Goal: Transaction & Acquisition: Purchase product/service

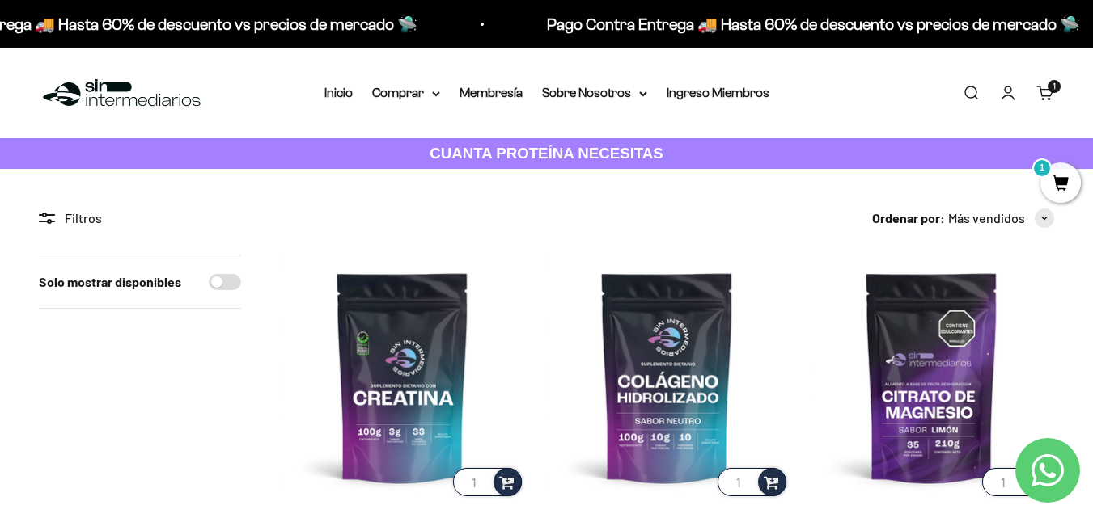
click at [1048, 99] on link "Carrito 1 artículo 1" at bounding box center [1045, 93] width 18 height 18
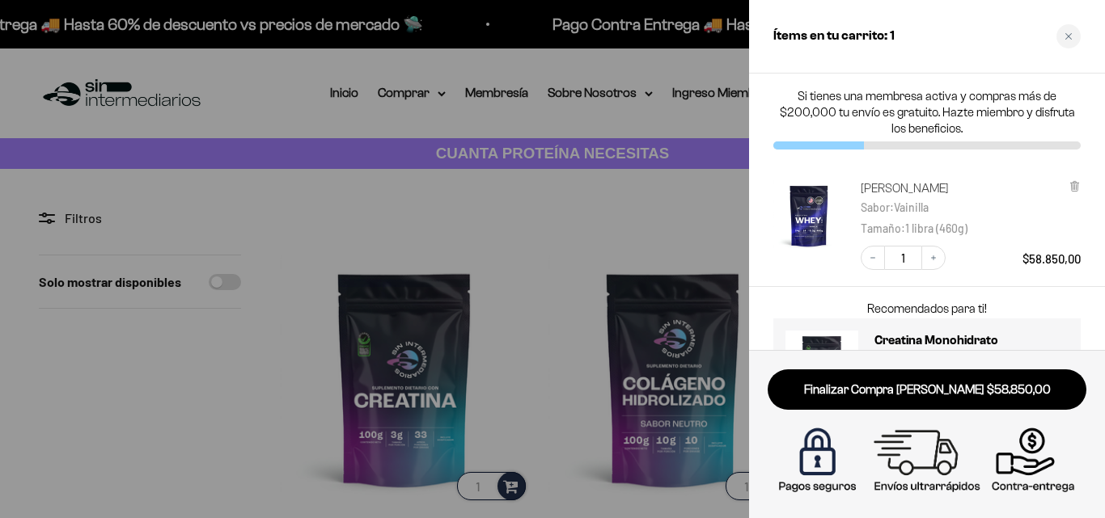
click at [928, 186] on link "[PERSON_NAME]" at bounding box center [910, 188] width 99 height 16
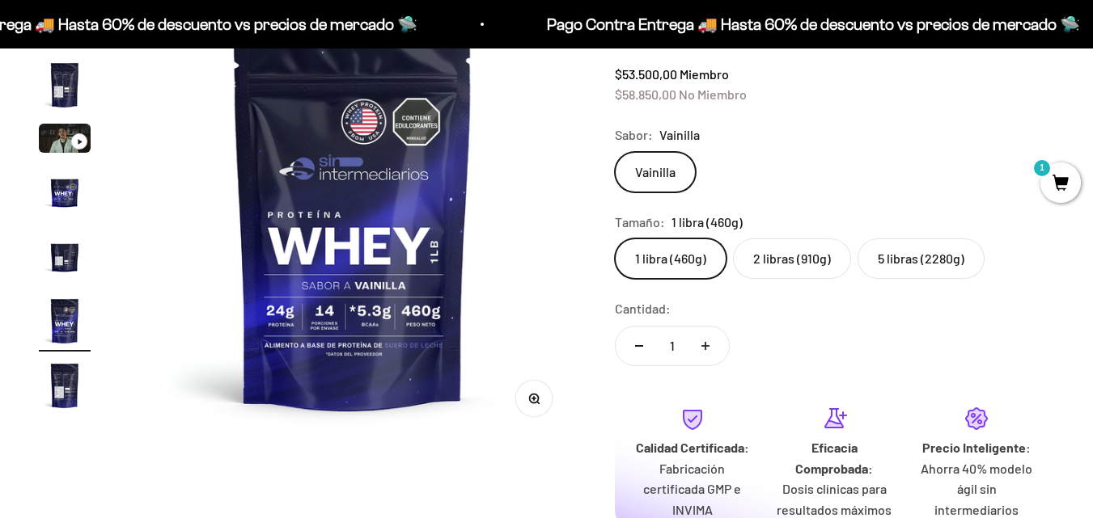
scroll to position [0, 2280]
click at [70, 268] on img "Ir al artículo 5" at bounding box center [65, 257] width 52 height 52
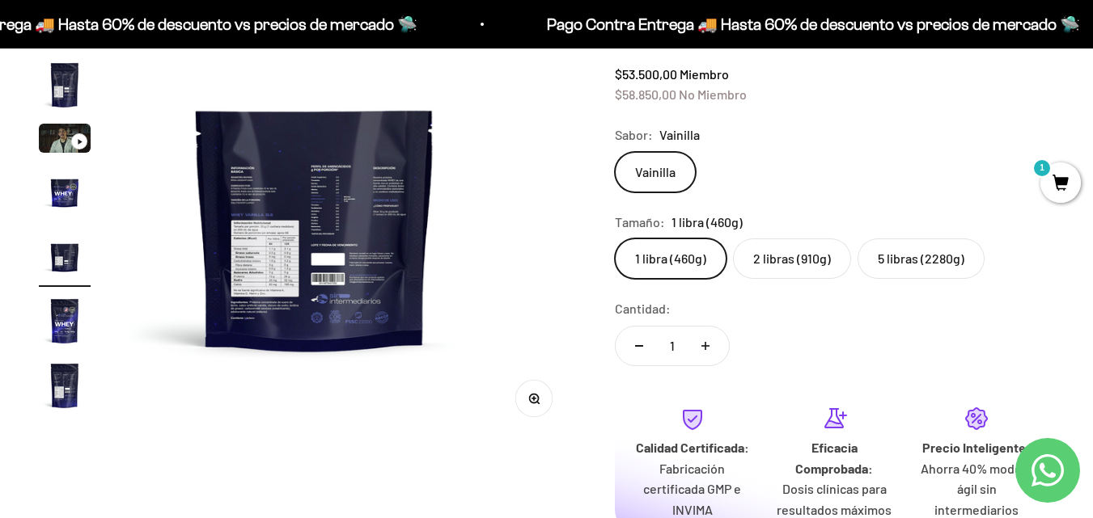
scroll to position [0, 1824]
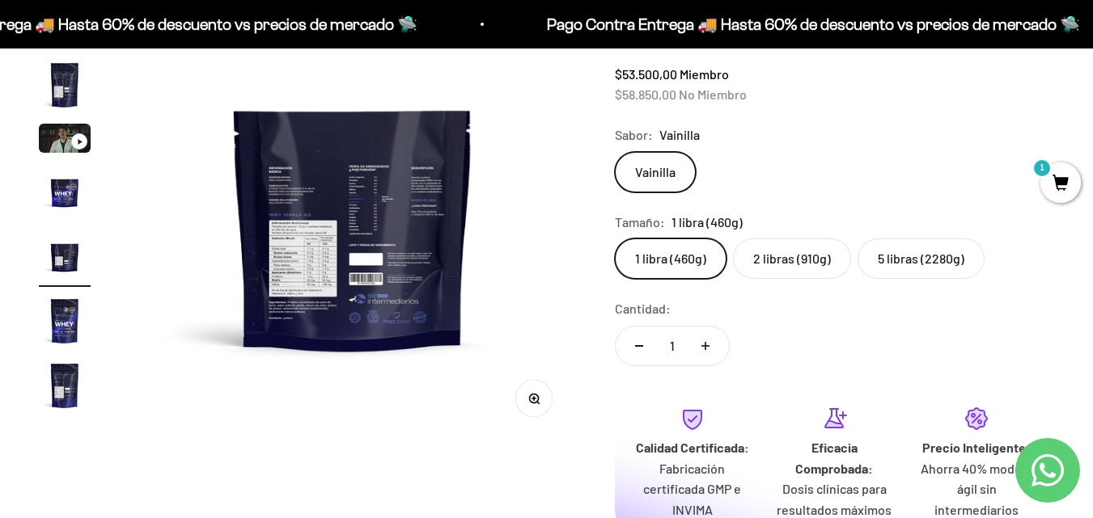
click at [398, 257] on img at bounding box center [352, 217] width 446 height 446
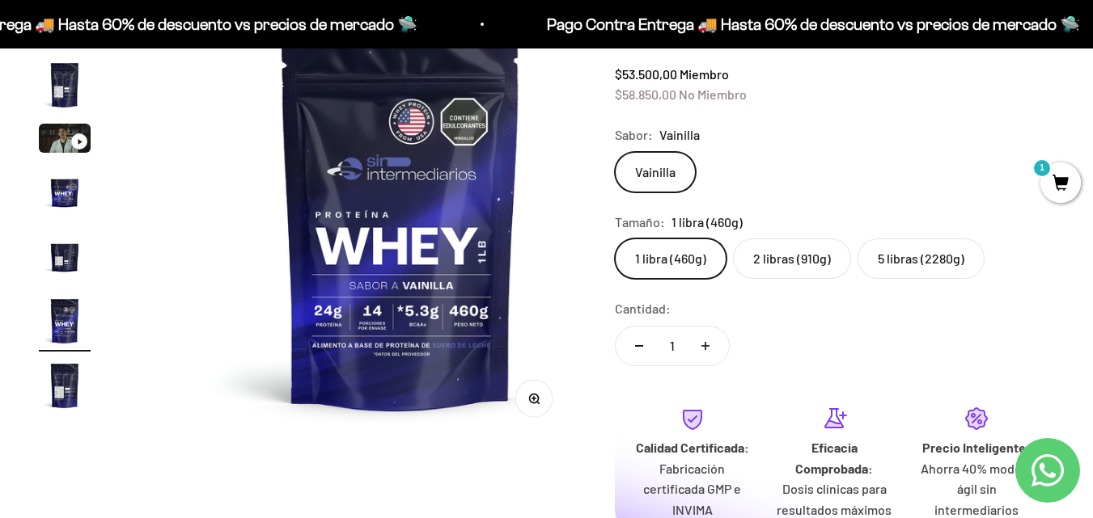
scroll to position [0, 2280]
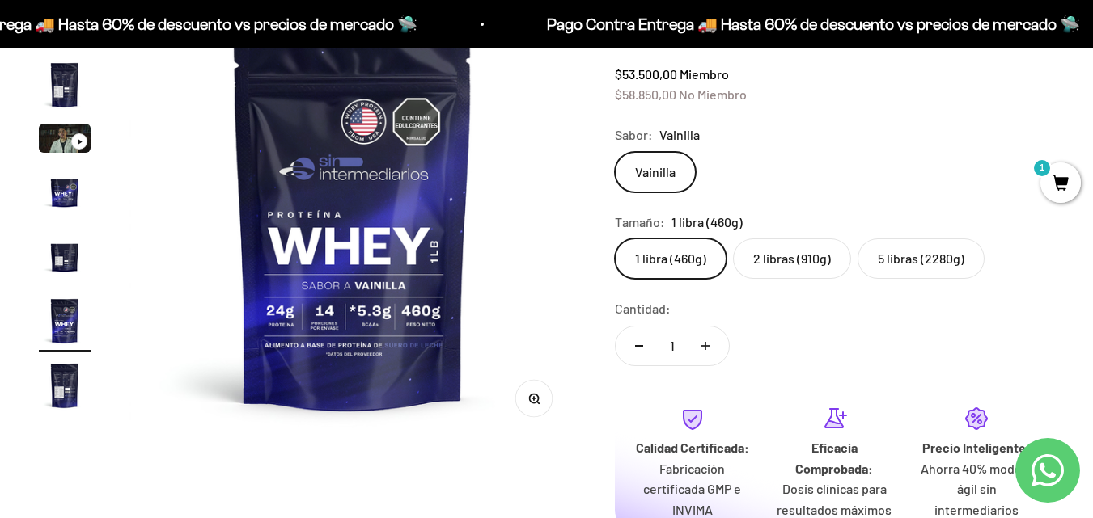
click at [58, 257] on img "Ir al artículo 5" at bounding box center [65, 257] width 52 height 52
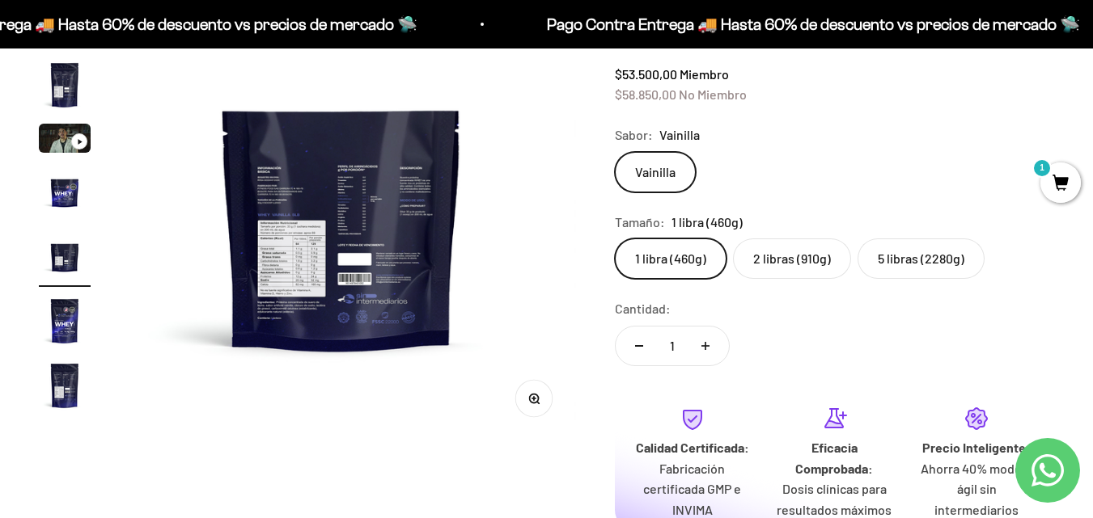
scroll to position [0, 1824]
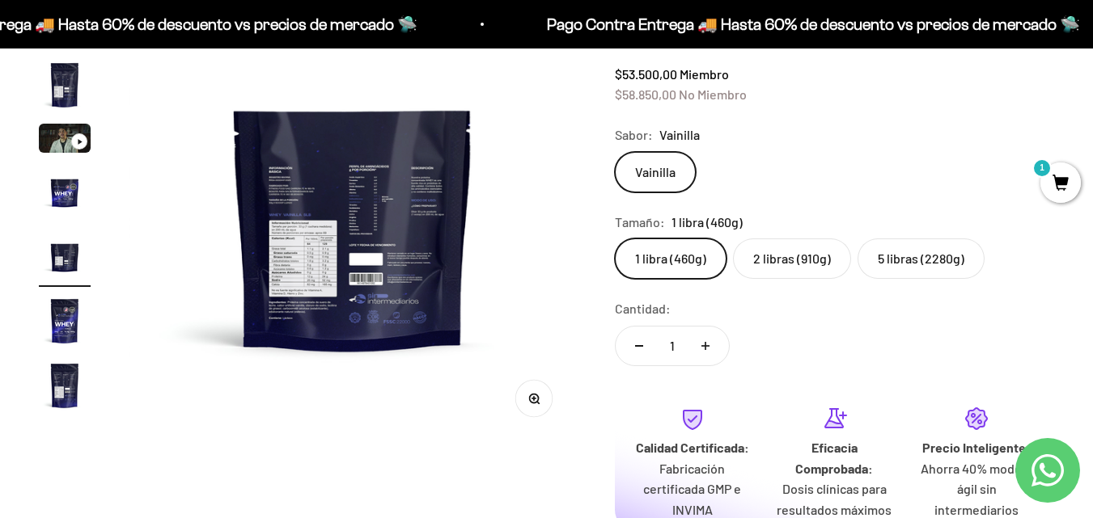
click at [532, 404] on button "Zoom" at bounding box center [533, 399] width 36 height 36
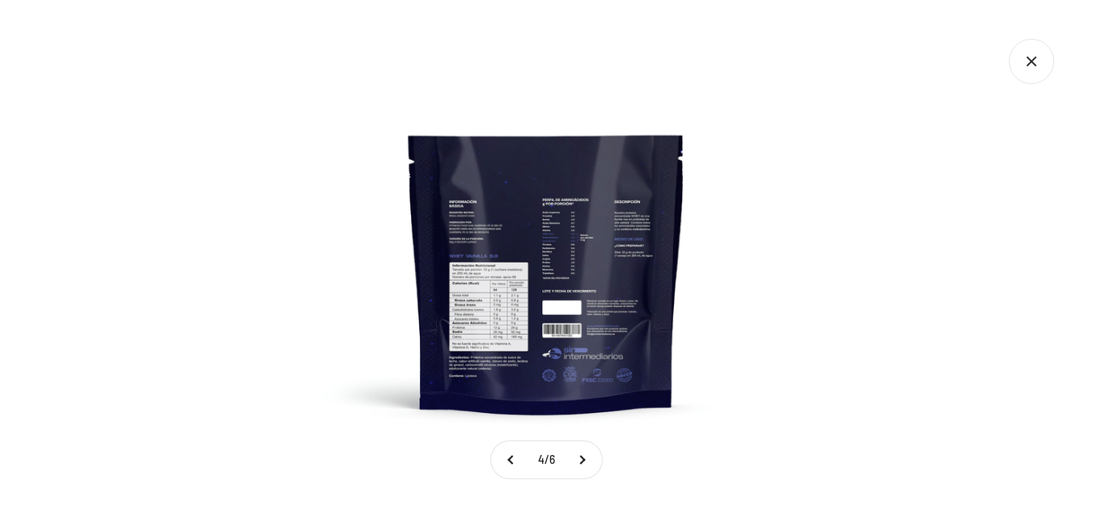
click at [533, 298] on img at bounding box center [546, 259] width 518 height 518
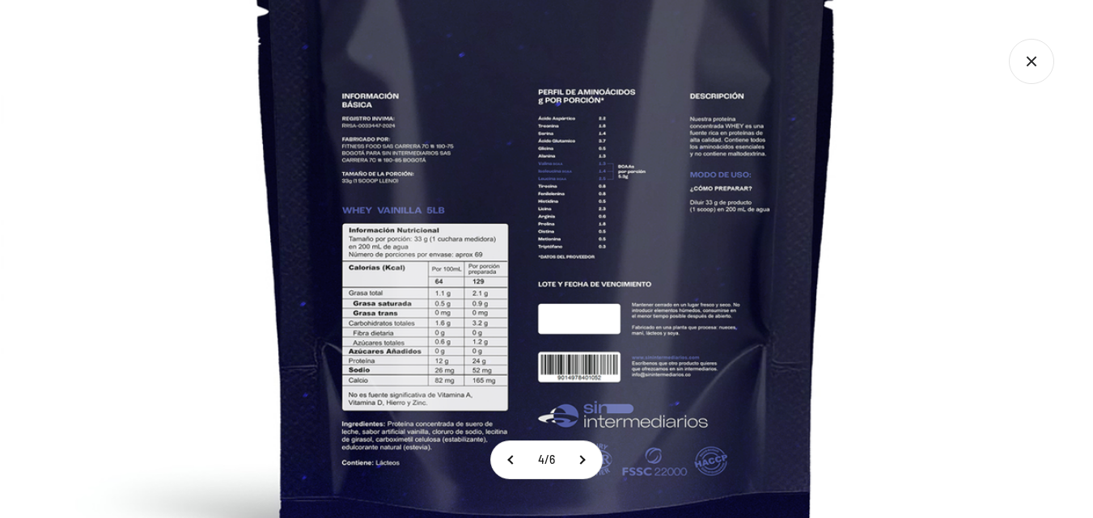
click at [1034, 67] on icon "Cerrar galería" at bounding box center [1031, 61] width 45 height 45
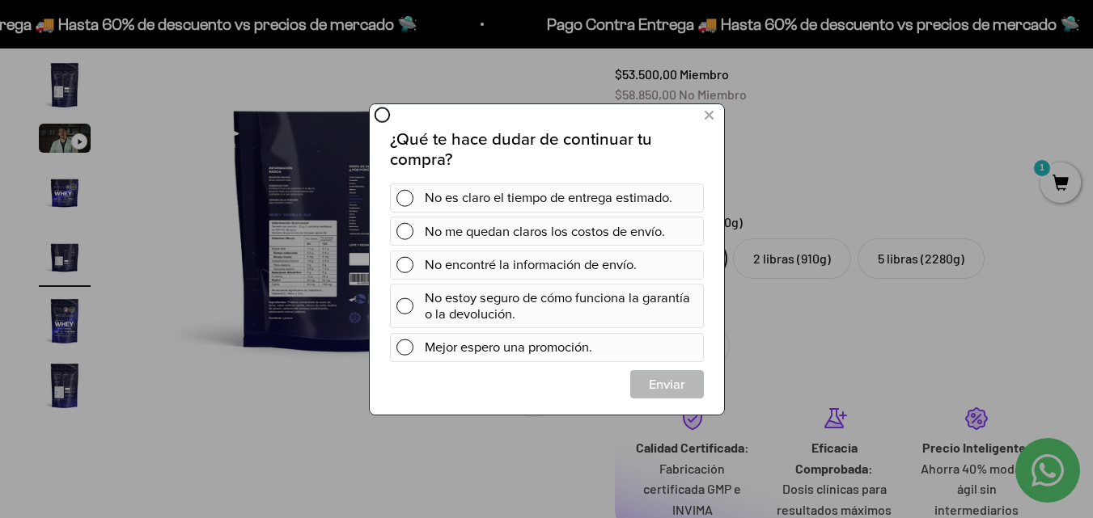
scroll to position [0, 0]
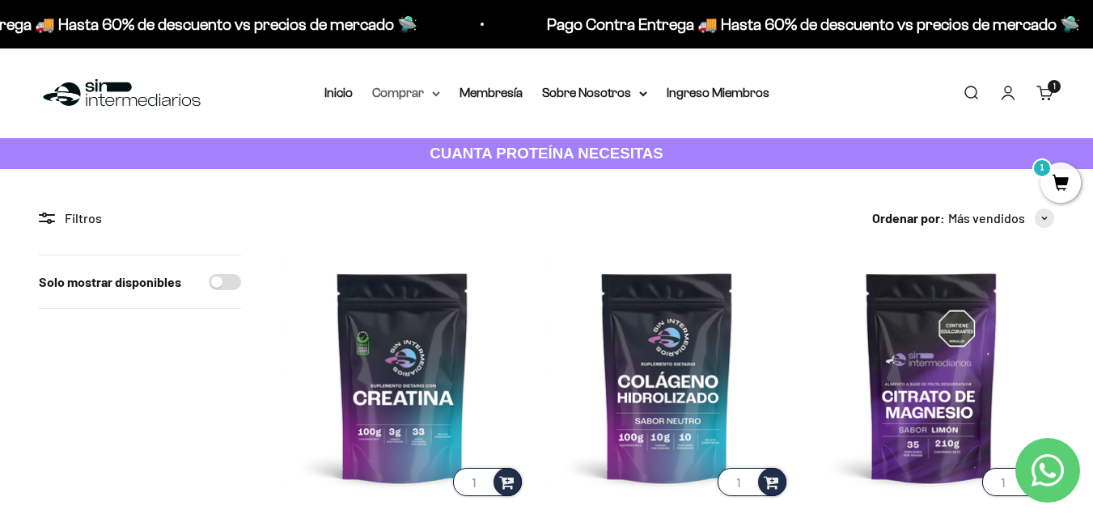
click at [432, 95] on icon at bounding box center [436, 94] width 8 height 6
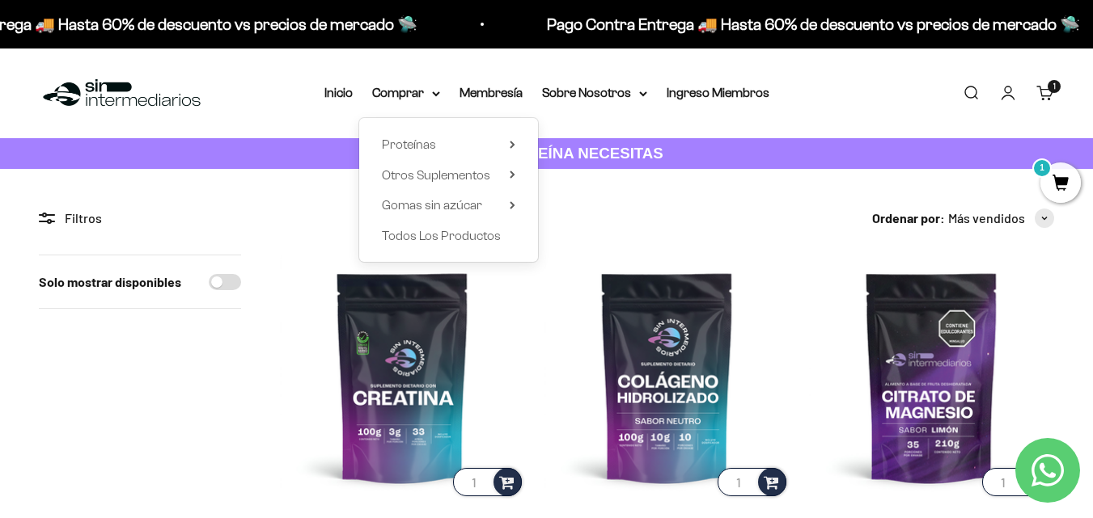
click at [451, 156] on div "Proteínas Ver Todos Whey Iso Vegan" at bounding box center [448, 190] width 179 height 144
click at [511, 146] on icon at bounding box center [511, 145] width 3 height 6
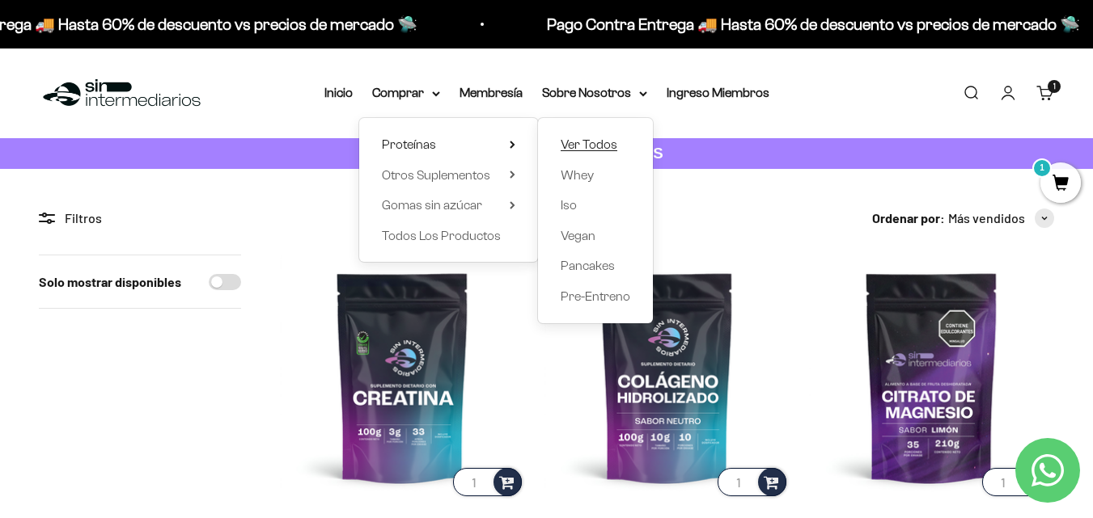
click at [569, 141] on span "Ver Todos" at bounding box center [589, 145] width 57 height 14
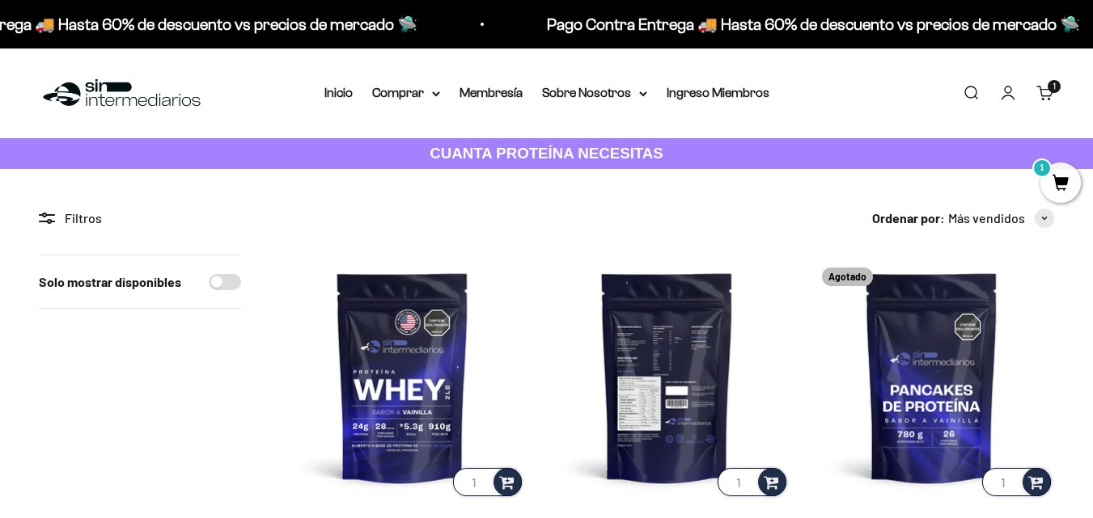
click at [664, 440] on img at bounding box center [666, 377] width 245 height 245
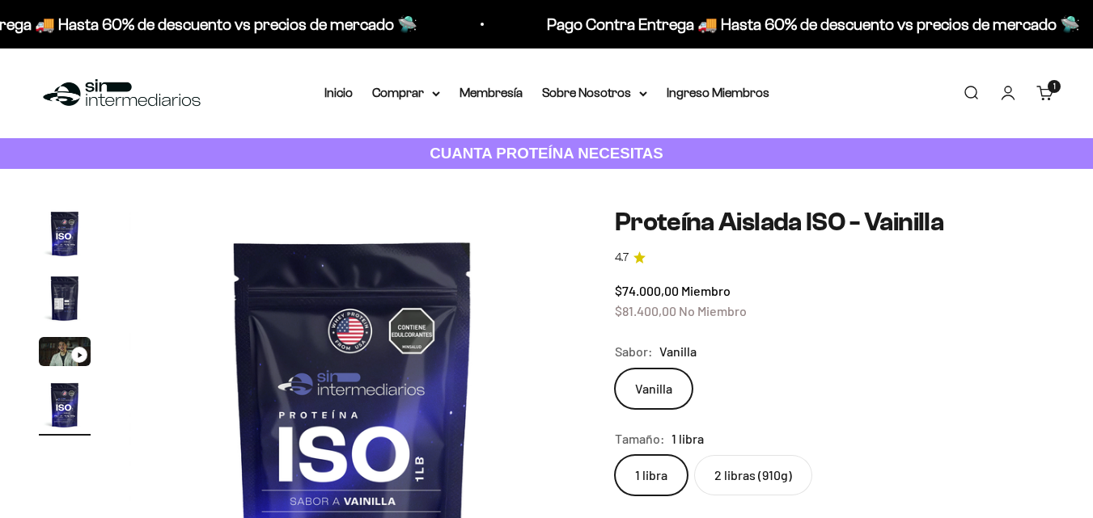
scroll to position [0, 1368]
click at [67, 312] on img "Ir al artículo 2" at bounding box center [65, 299] width 52 height 52
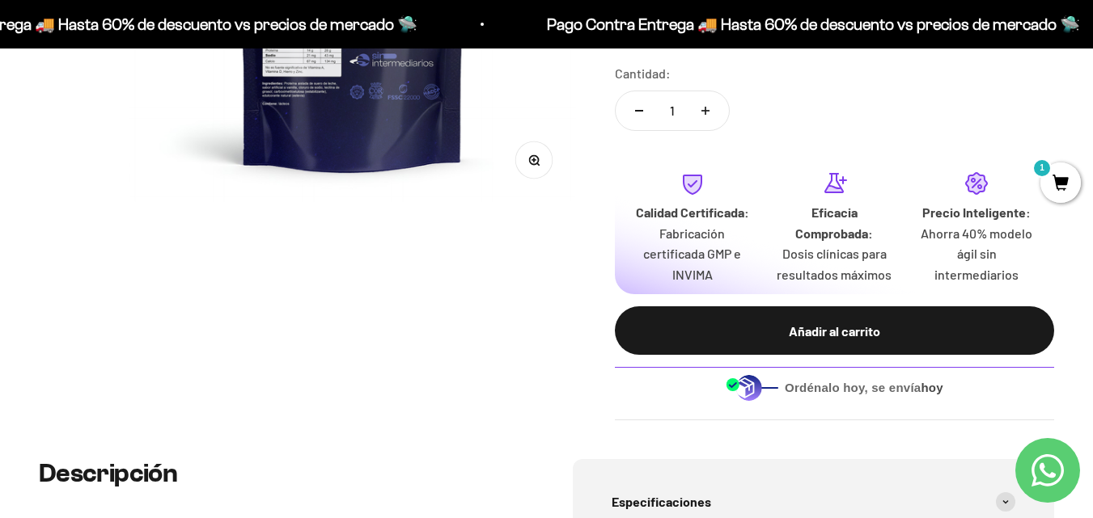
scroll to position [444, 0]
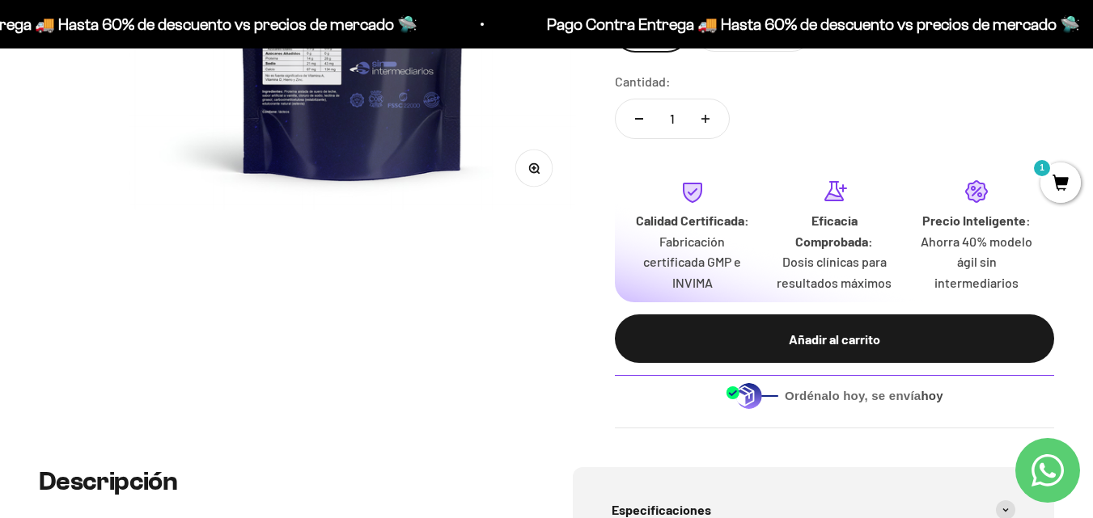
click at [543, 181] on button "Zoom" at bounding box center [533, 168] width 36 height 36
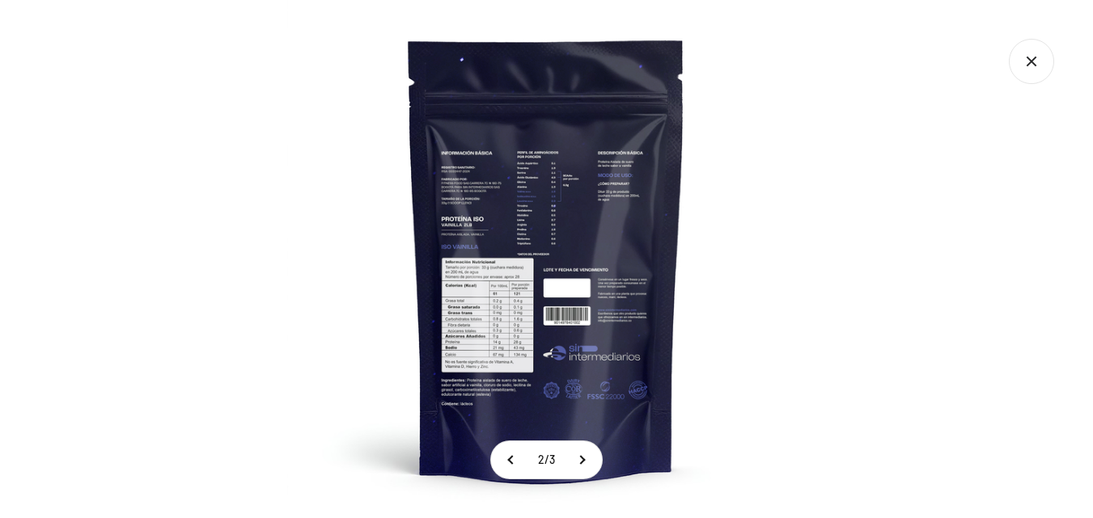
click at [465, 413] on img at bounding box center [546, 259] width 518 height 518
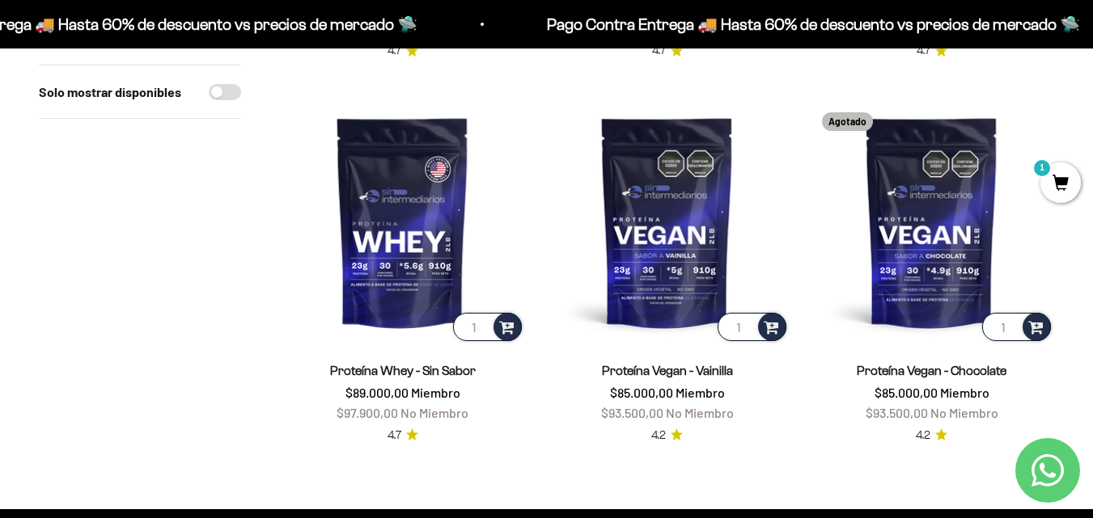
scroll to position [1315, 0]
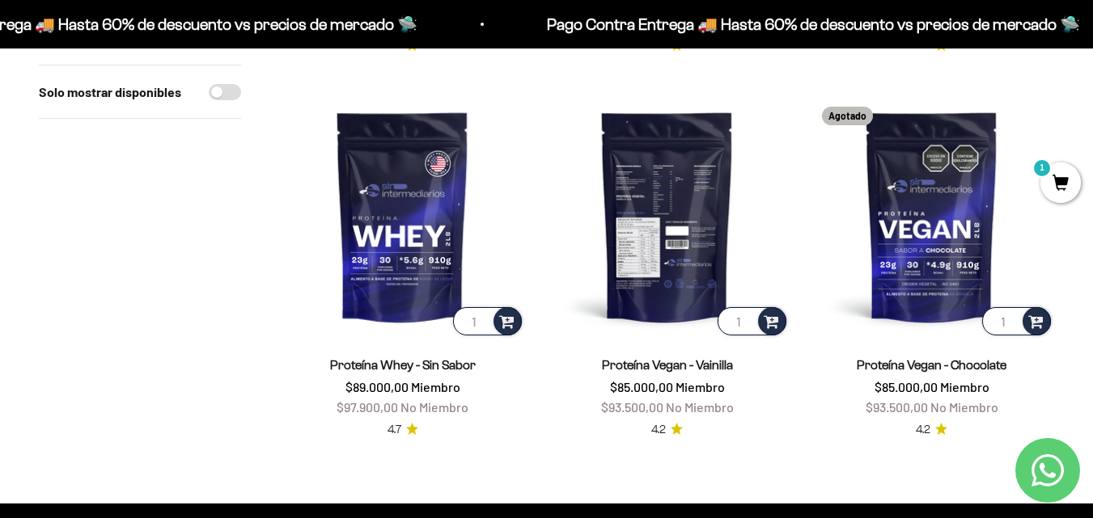
click at [664, 256] on img at bounding box center [666, 216] width 245 height 245
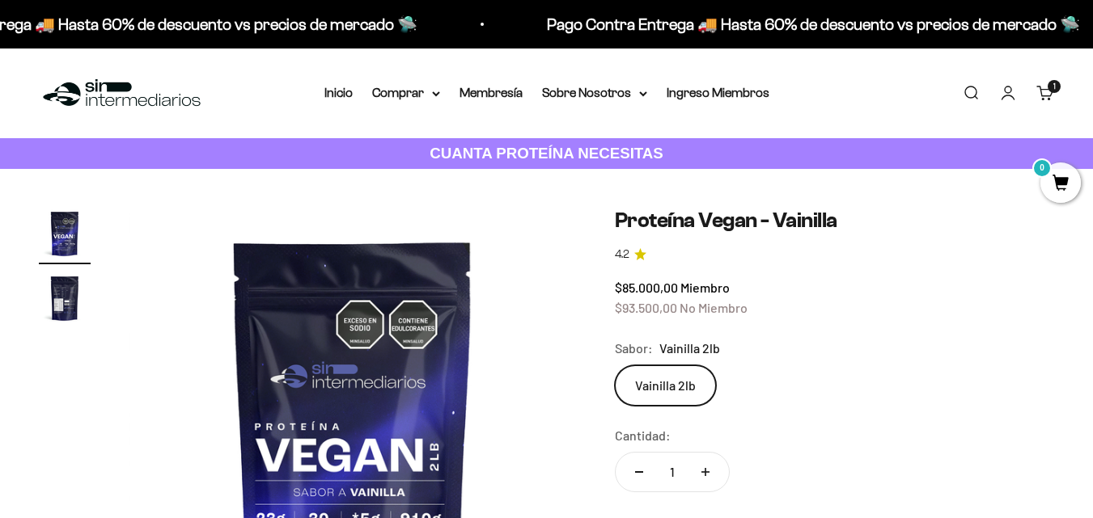
click at [66, 298] on img "Ir al artículo 2" at bounding box center [65, 299] width 52 height 52
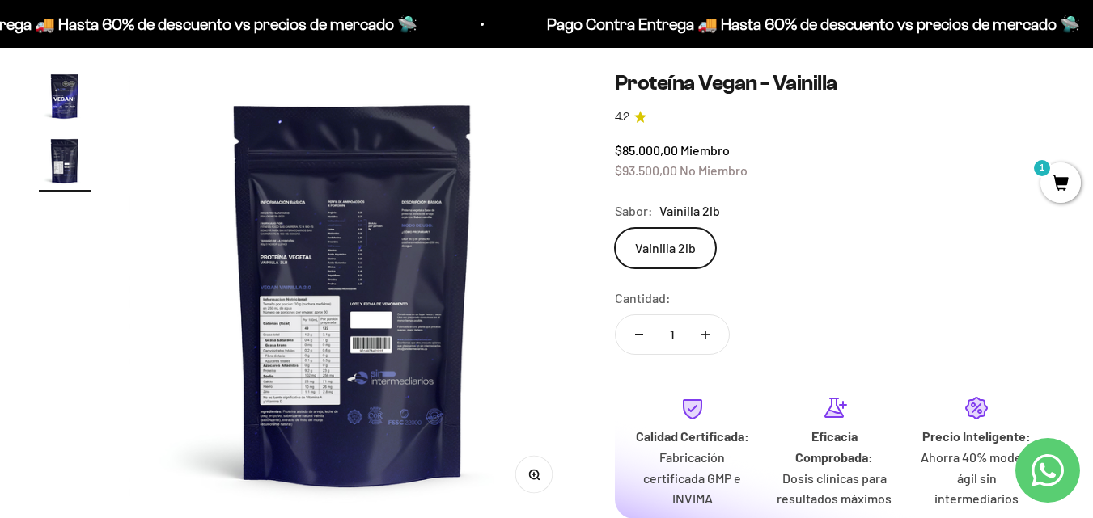
scroll to position [269, 0]
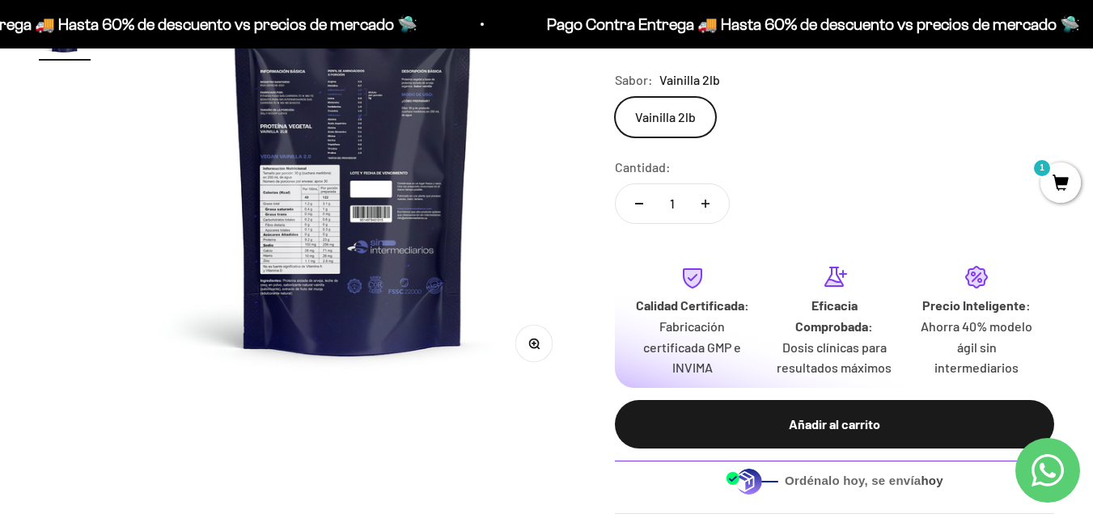
click at [543, 358] on button "Zoom" at bounding box center [533, 344] width 36 height 36
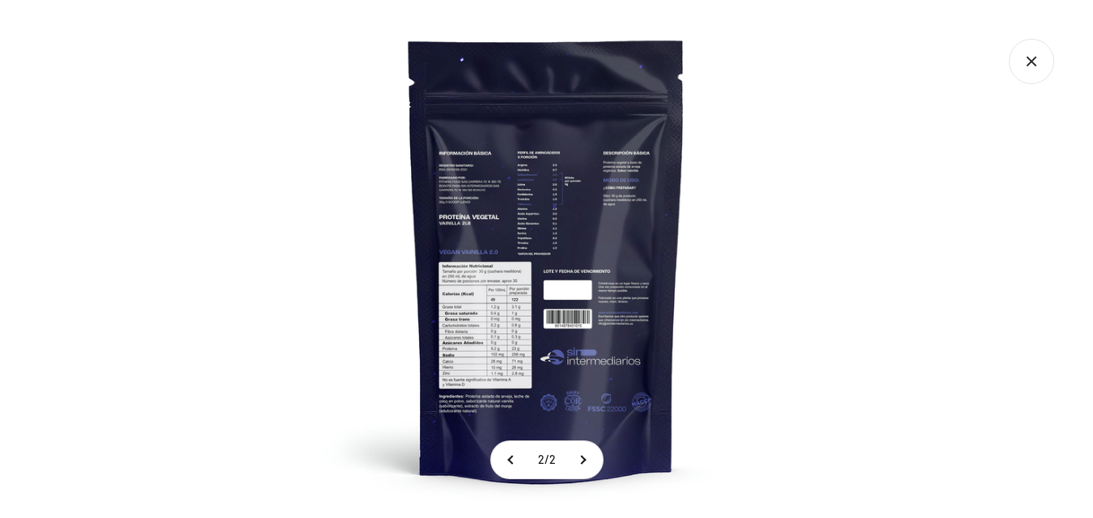
click at [489, 359] on img at bounding box center [546, 259] width 518 height 518
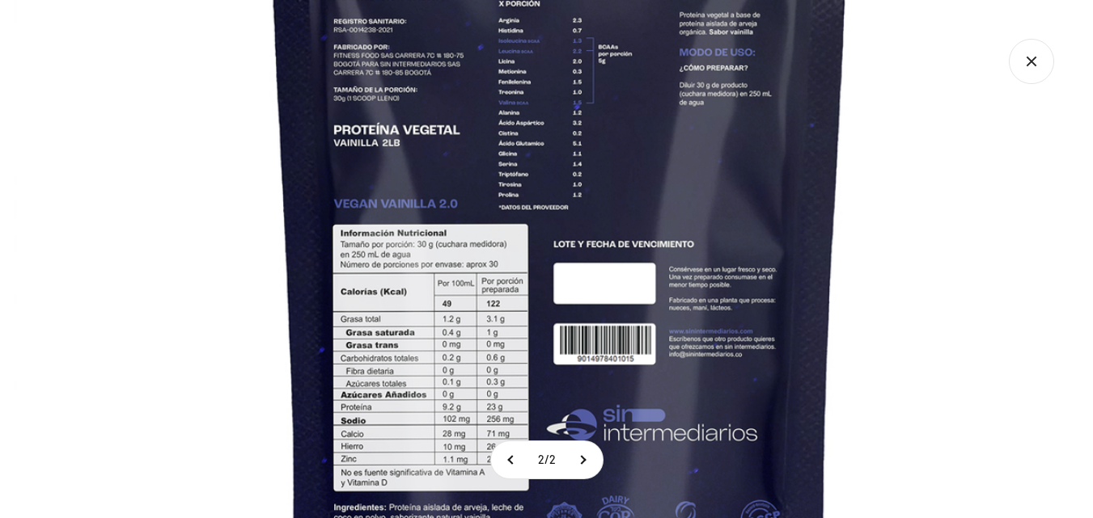
click at [527, 415] on img at bounding box center [560, 218] width 1092 height 1092
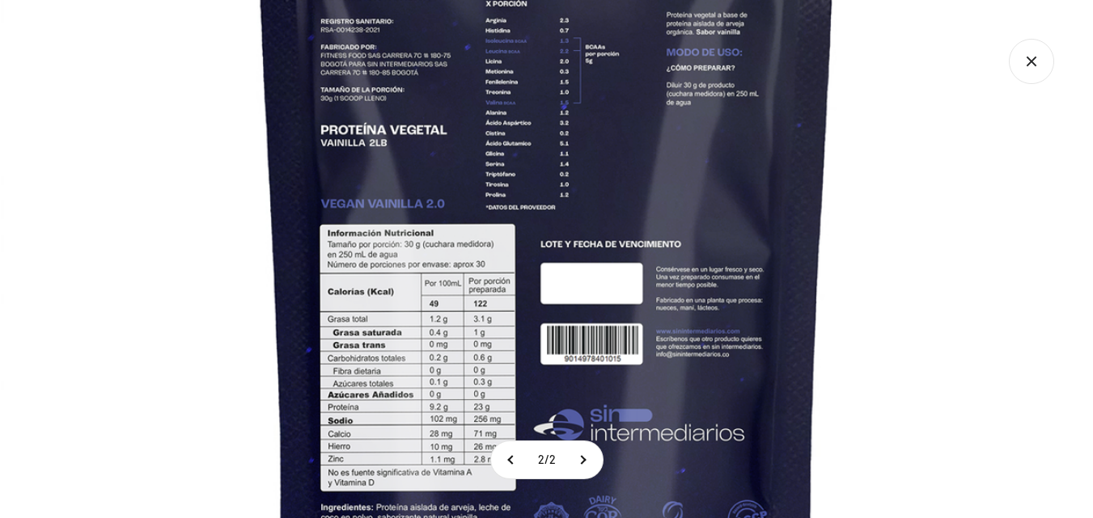
click at [1037, 76] on icon "Cerrar galería" at bounding box center [1031, 61] width 45 height 45
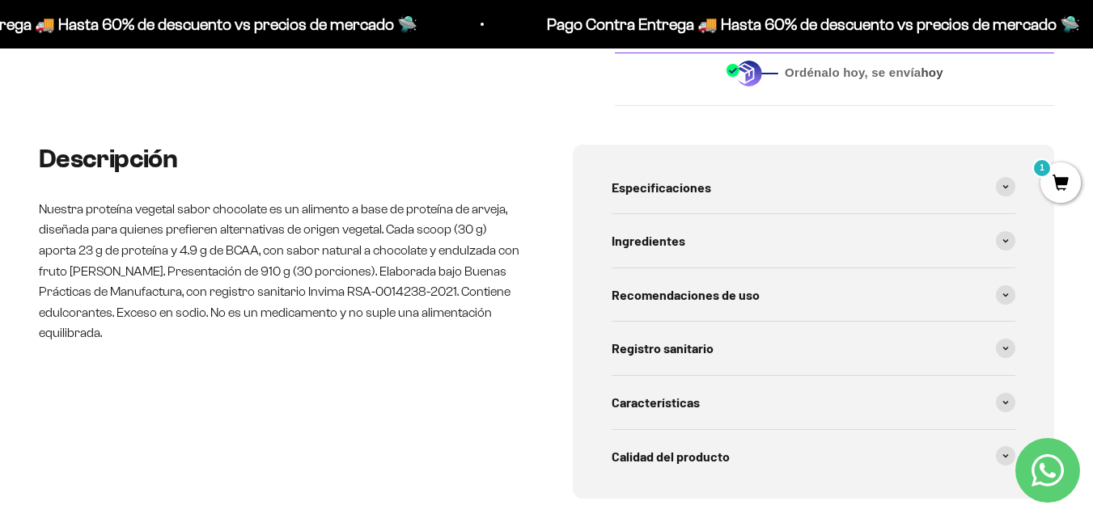
scroll to position [738, 0]
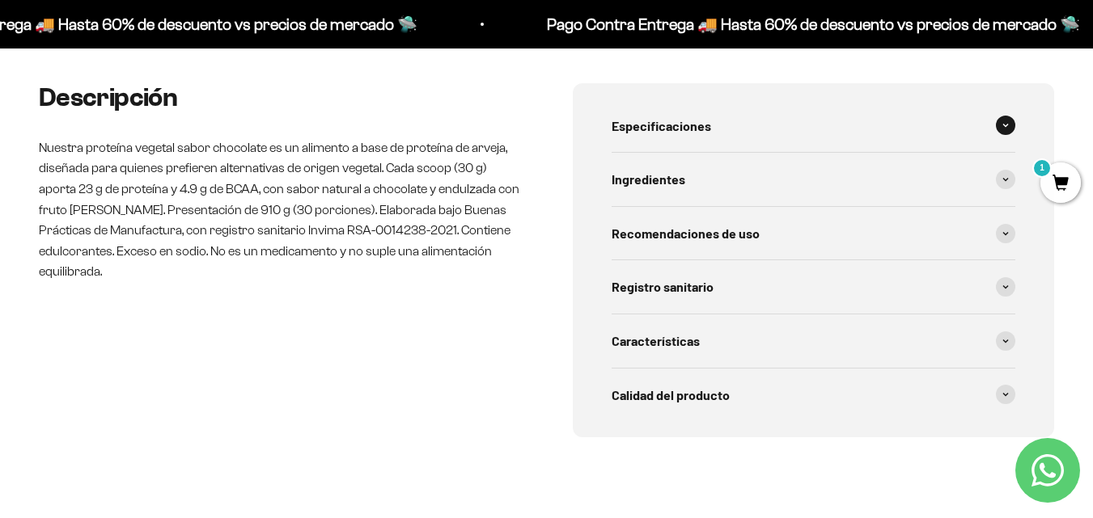
click at [1005, 120] on span at bounding box center [1005, 125] width 19 height 19
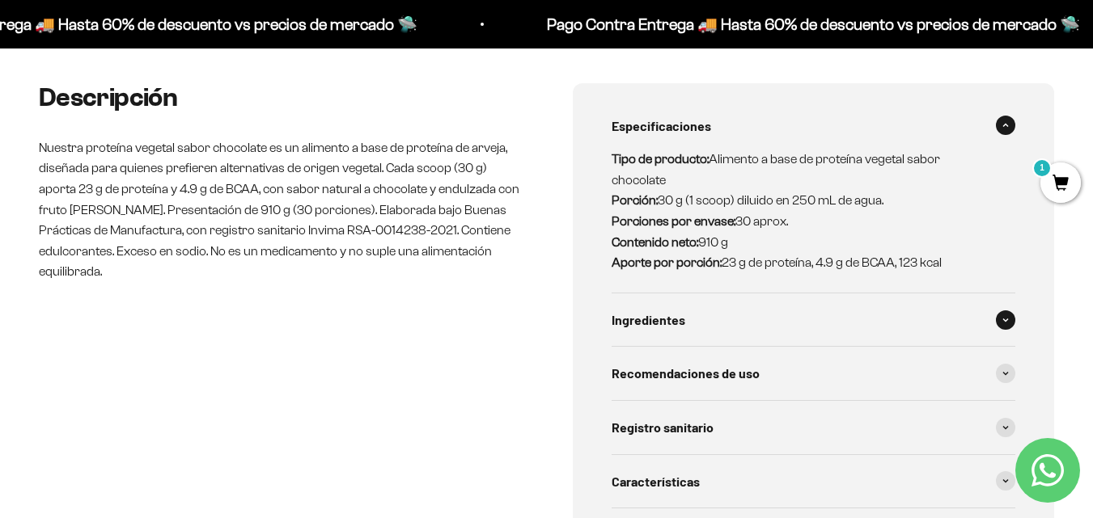
click at [1008, 318] on icon at bounding box center [1005, 320] width 6 height 5
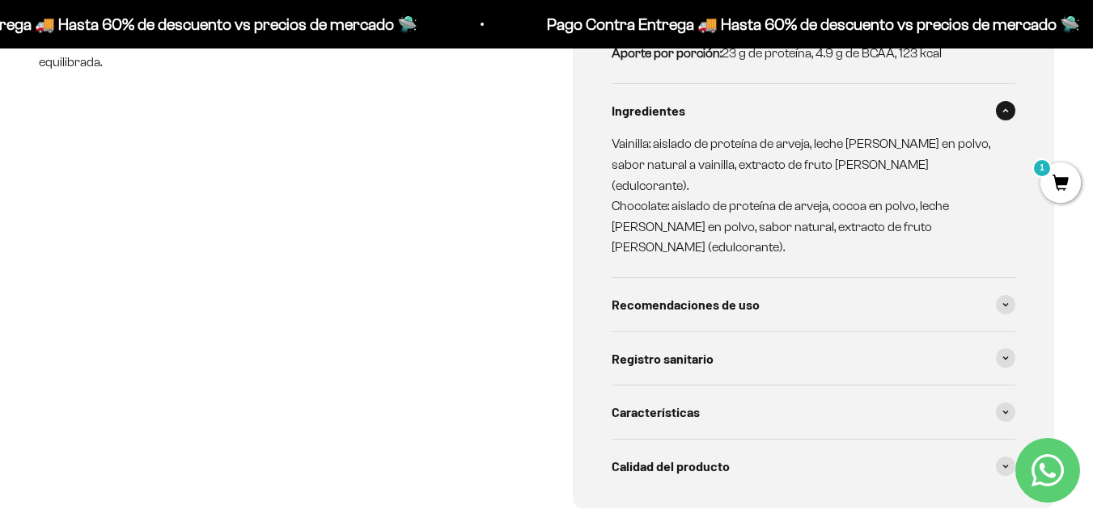
scroll to position [956, 0]
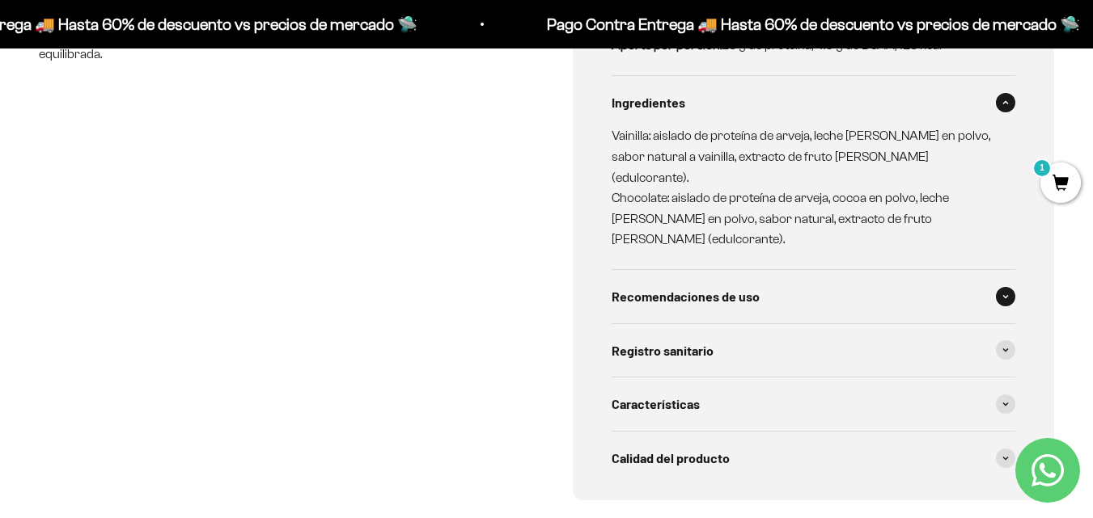
click at [1005, 295] on icon at bounding box center [1005, 296] width 5 height 2
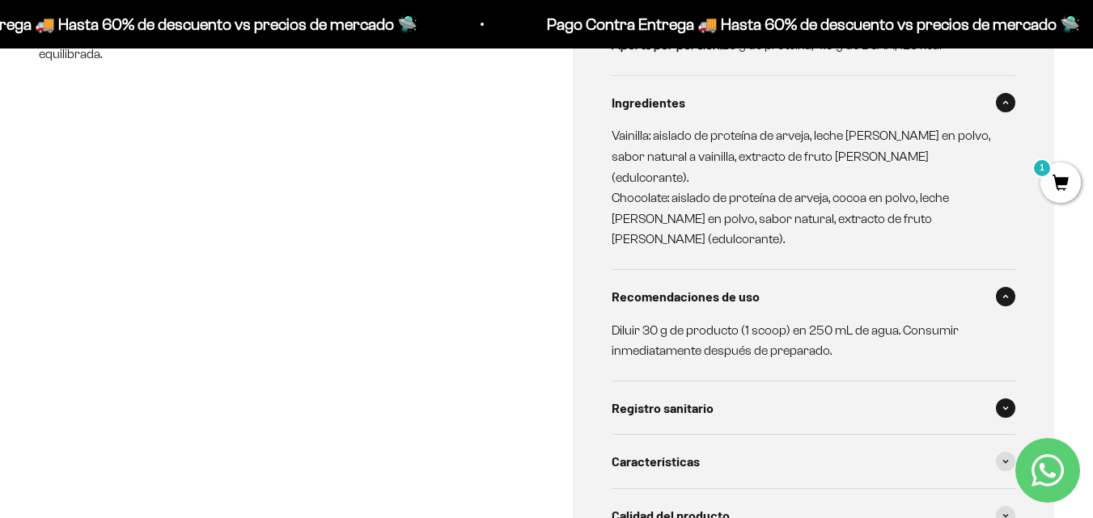
click at [1009, 399] on span at bounding box center [1005, 408] width 19 height 19
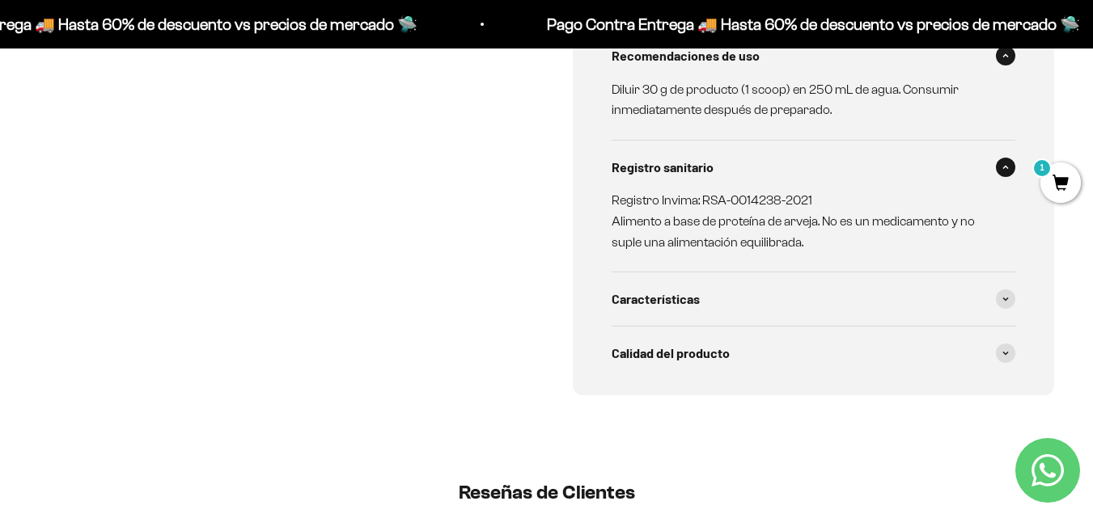
scroll to position [1255, 0]
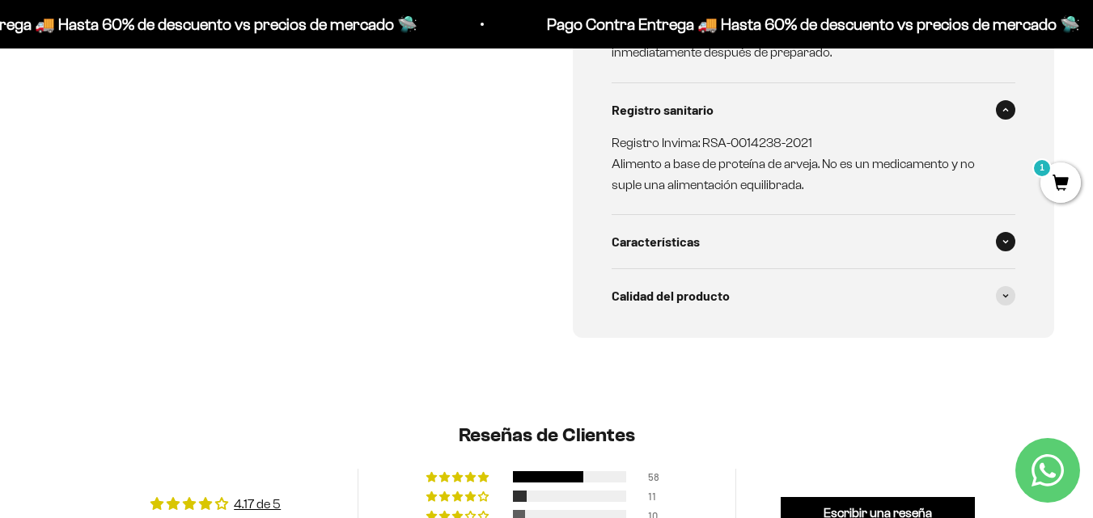
click at [999, 232] on span at bounding box center [1005, 241] width 19 height 19
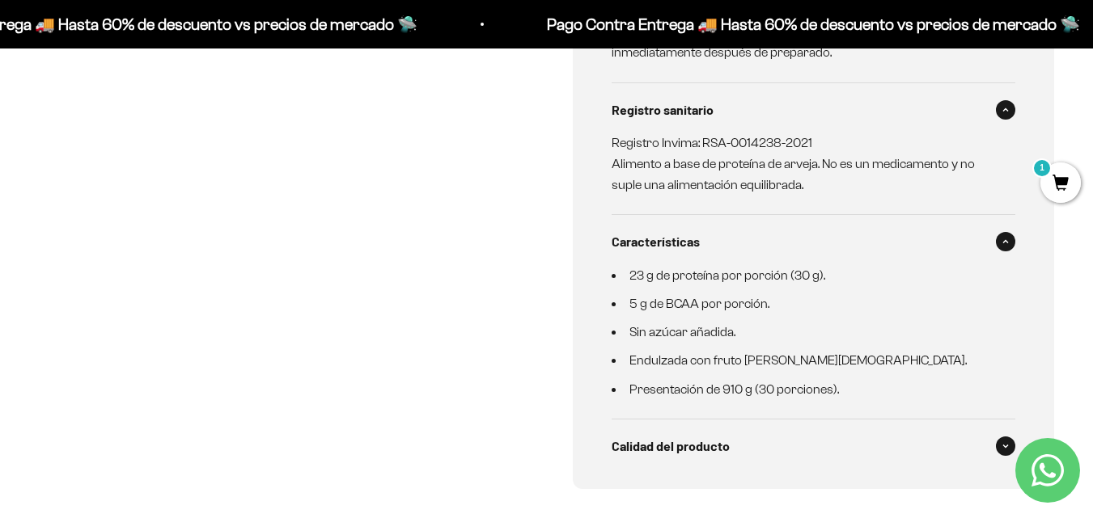
click at [1006, 420] on div "Calidad del producto" at bounding box center [813, 446] width 404 height 53
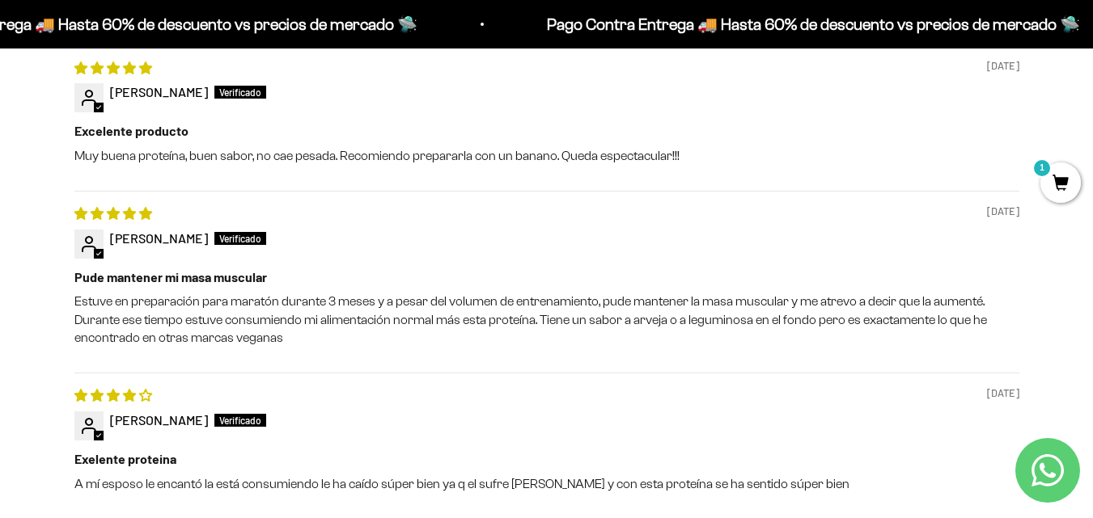
scroll to position [2456, 0]
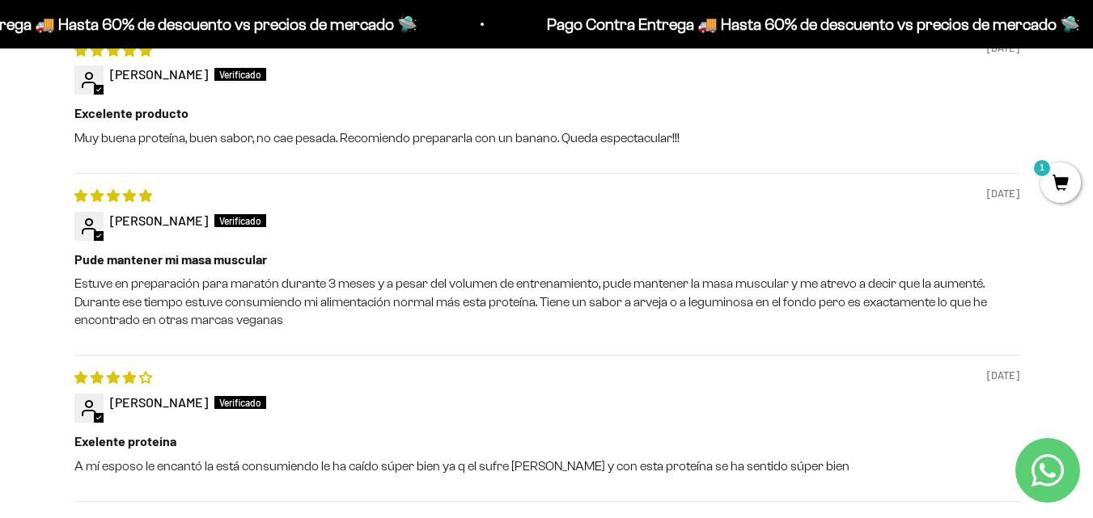
click at [525, 518] on link "2" at bounding box center [526, 527] width 26 height 19
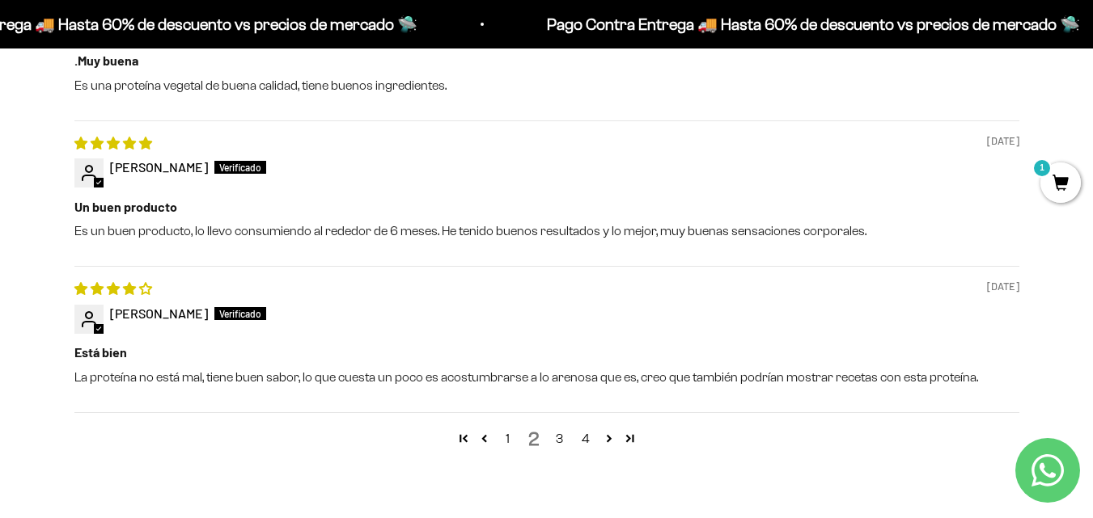
scroll to position [2569, 0]
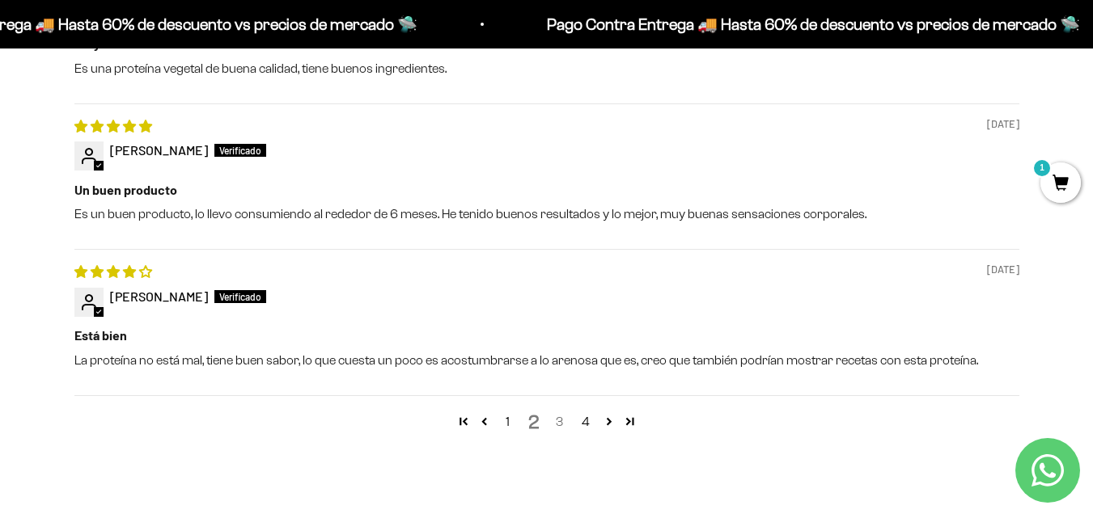
click at [562, 413] on link "3" at bounding box center [560, 422] width 26 height 19
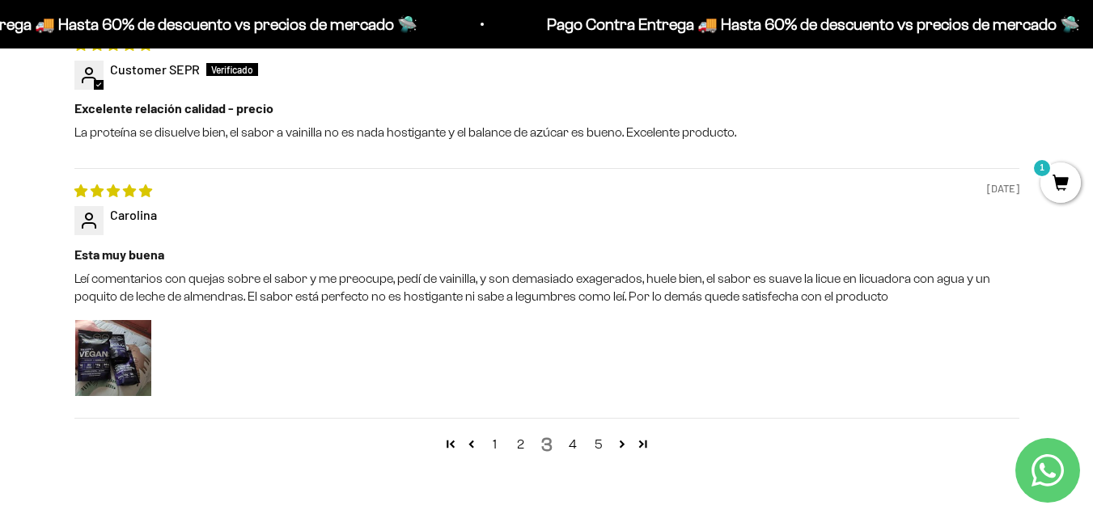
scroll to position [2722, 0]
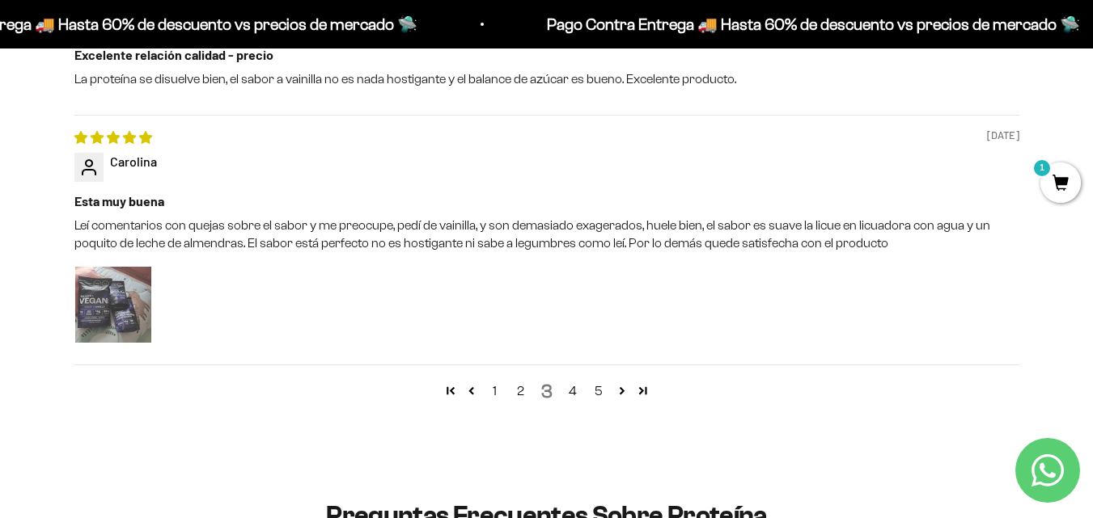
click at [93, 267] on img "Link to user picture 1" at bounding box center [113, 305] width 76 height 76
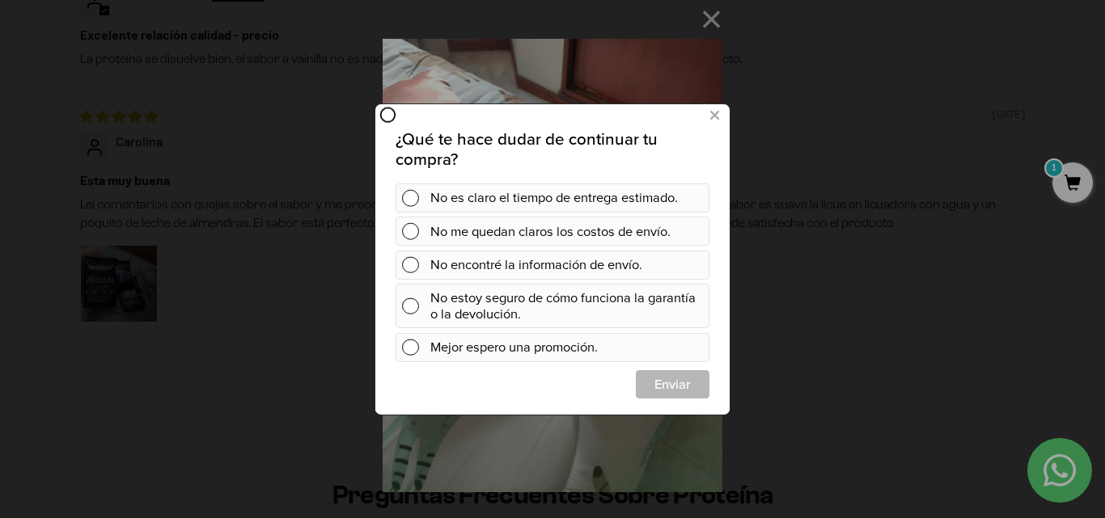
scroll to position [0, 0]
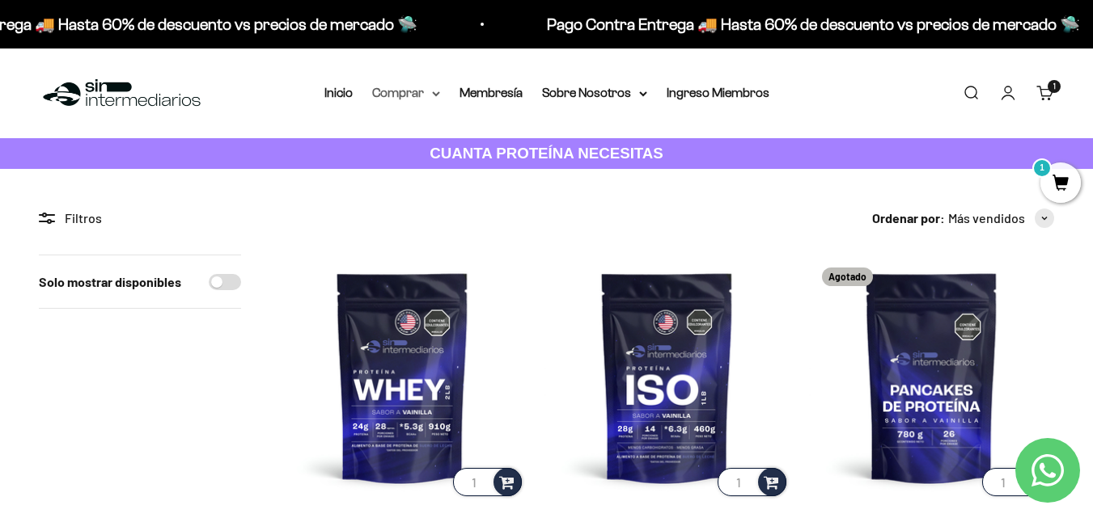
click at [436, 98] on summary "Comprar" at bounding box center [406, 93] width 68 height 21
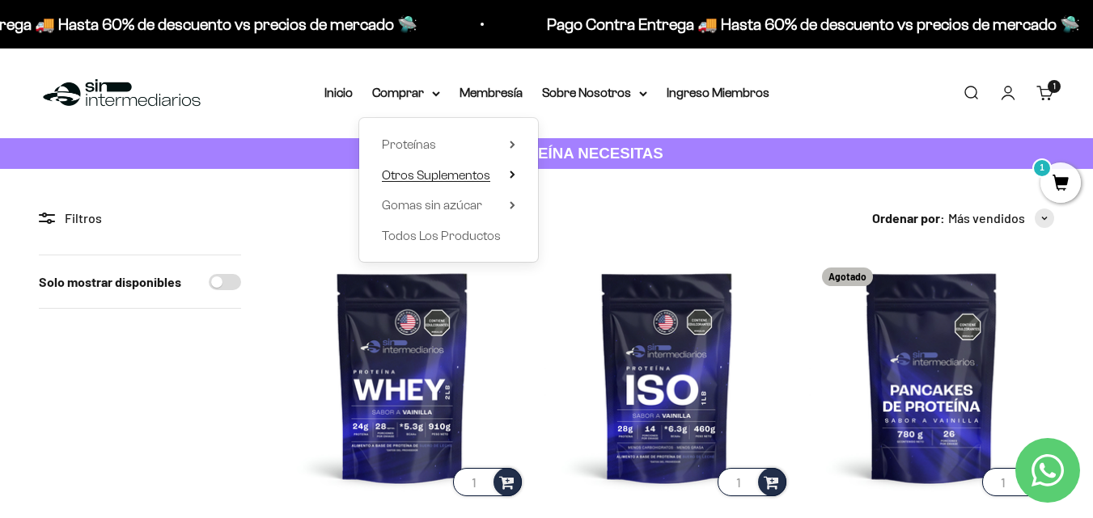
click at [510, 171] on icon at bounding box center [513, 175] width 6 height 8
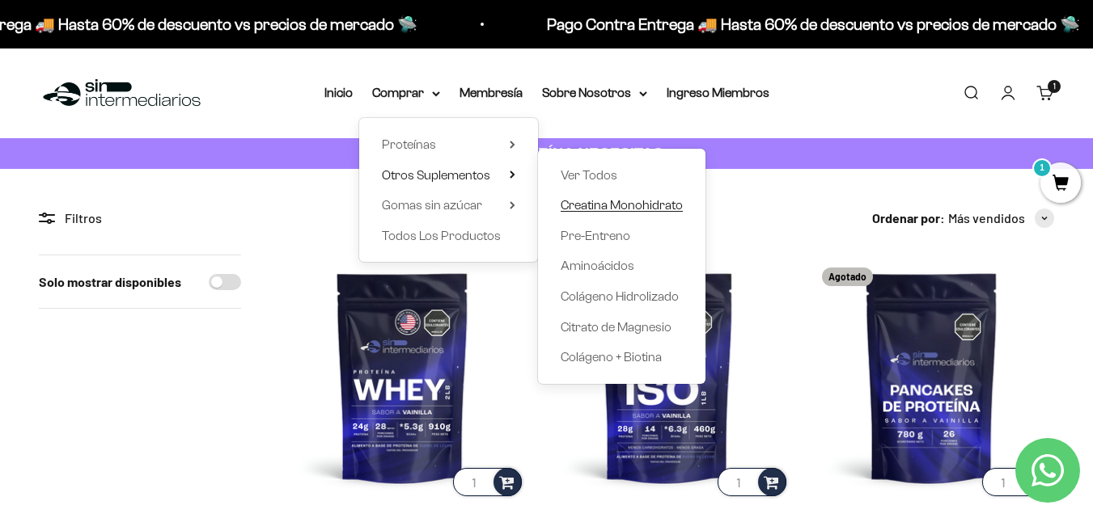
click at [616, 215] on span "Creatina Monohidrato" at bounding box center [622, 205] width 122 height 21
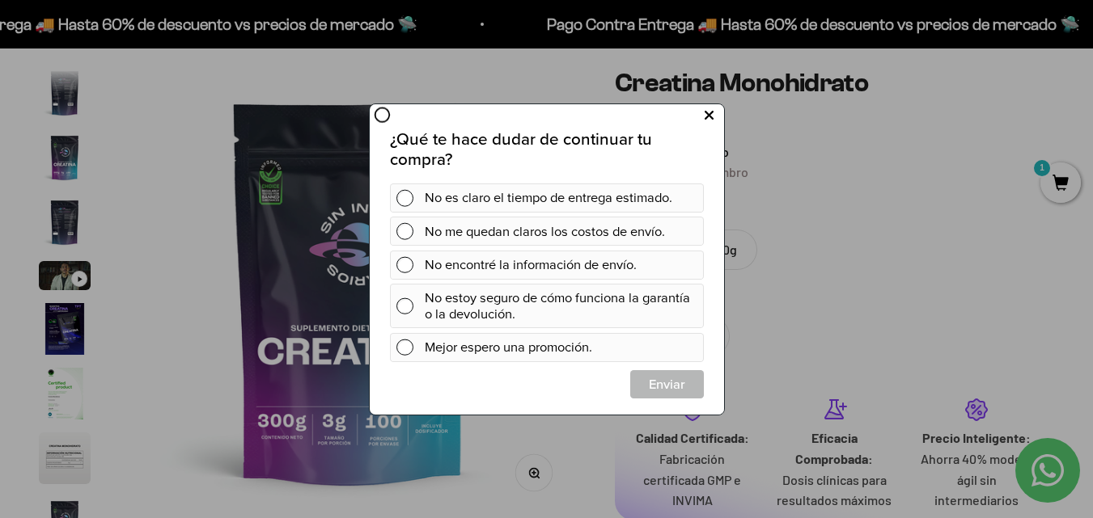
click at [704, 107] on icon at bounding box center [708, 115] width 9 height 22
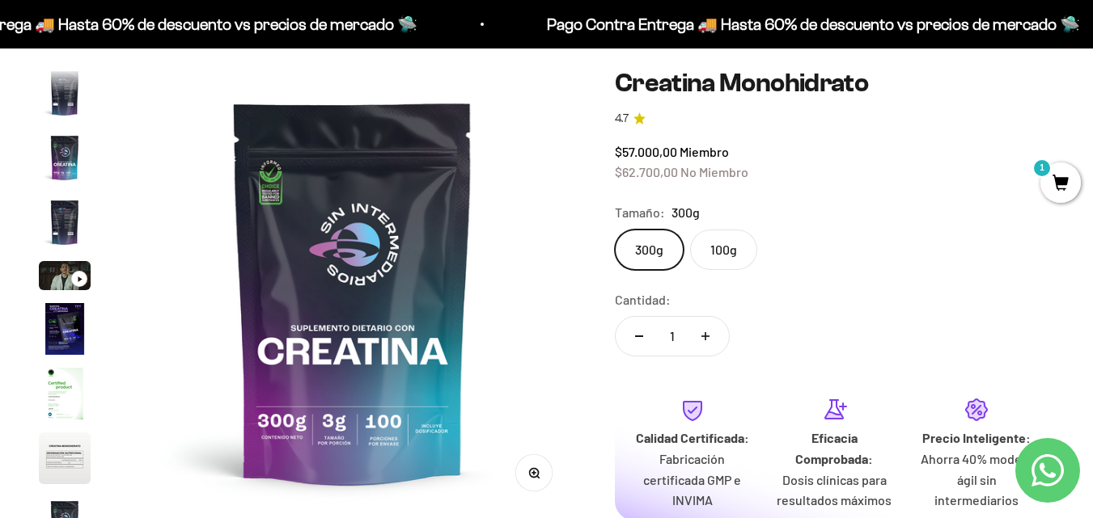
click at [65, 450] on img "Ir al artículo 8" at bounding box center [65, 459] width 52 height 52
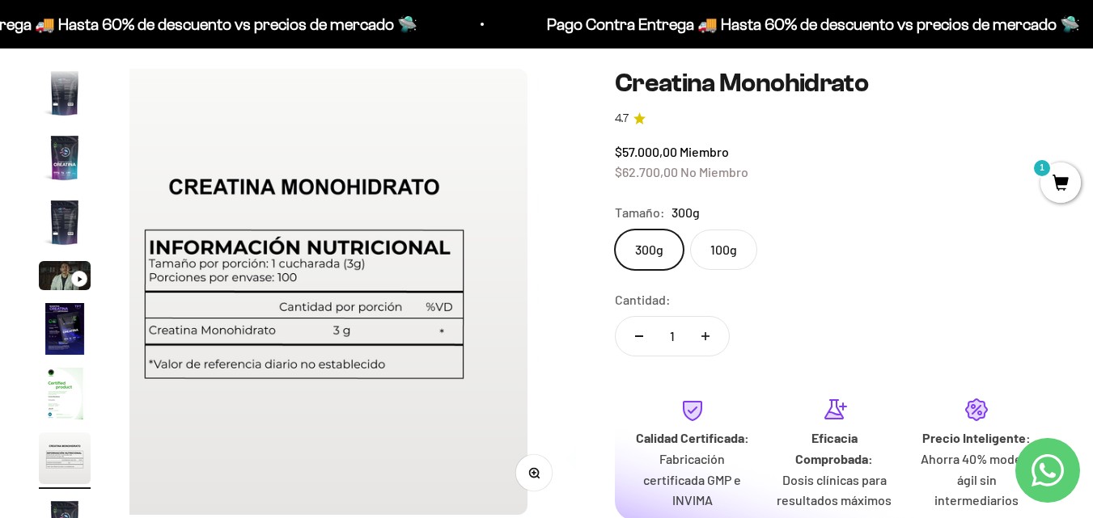
scroll to position [0, 3192]
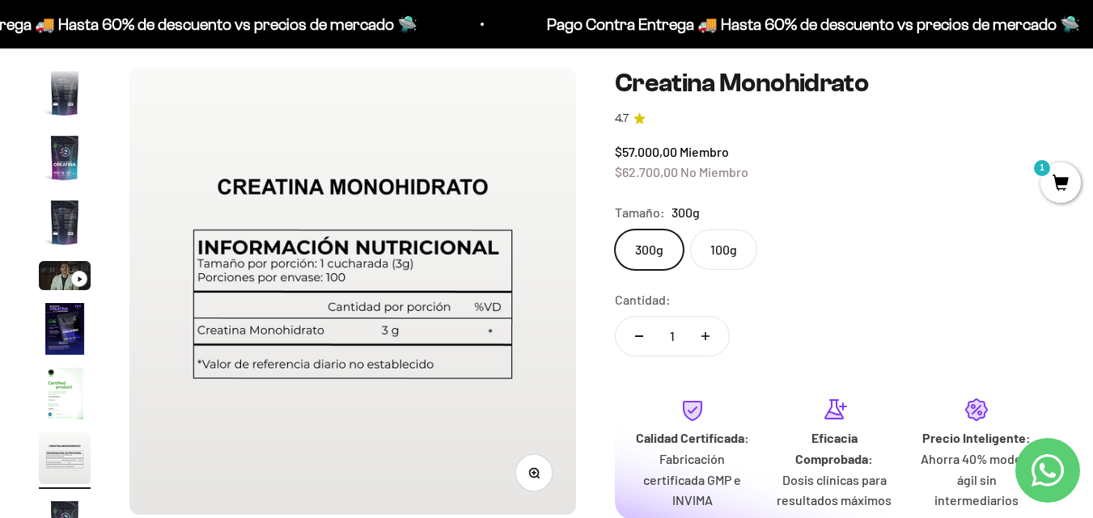
click at [66, 409] on img "Ir al artículo 7" at bounding box center [65, 394] width 52 height 52
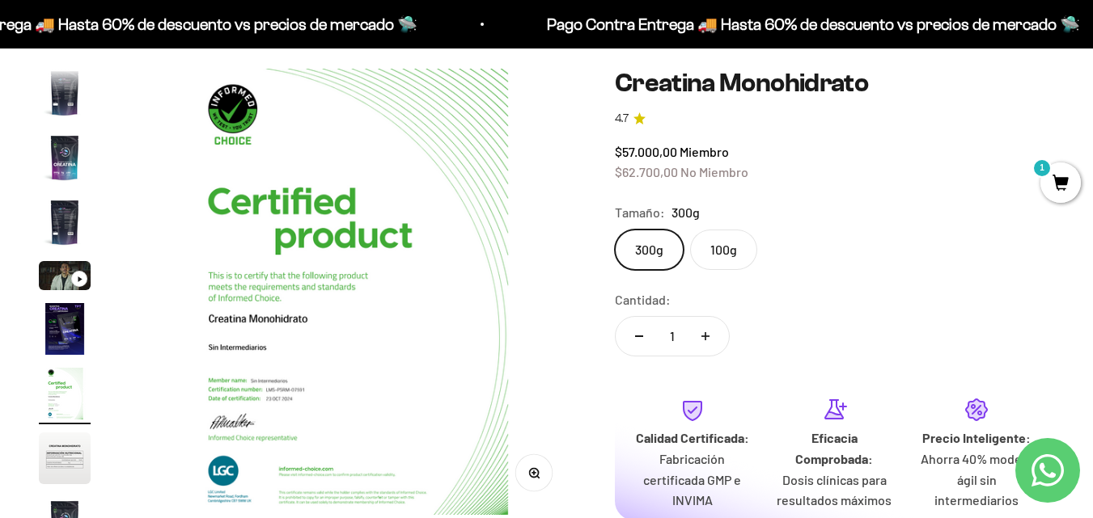
scroll to position [0, 2736]
click at [50, 86] on img "Ir al artículo 2" at bounding box center [65, 93] width 52 height 52
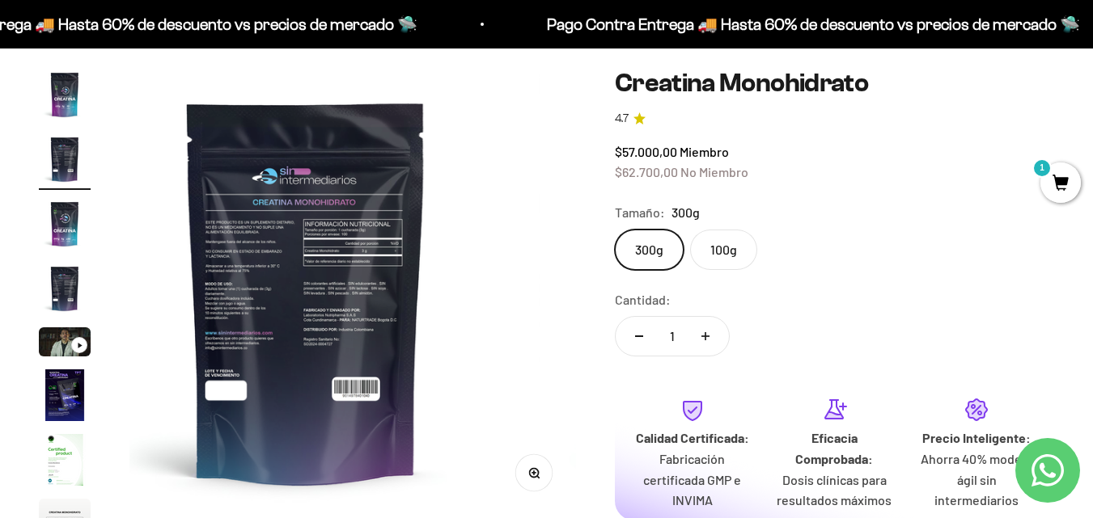
scroll to position [0, 456]
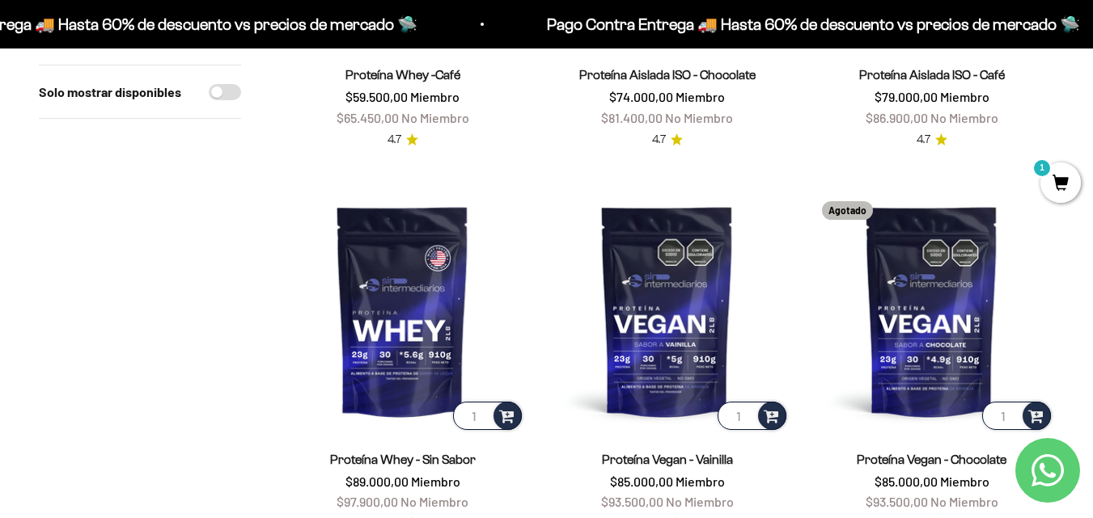
scroll to position [1298, 0]
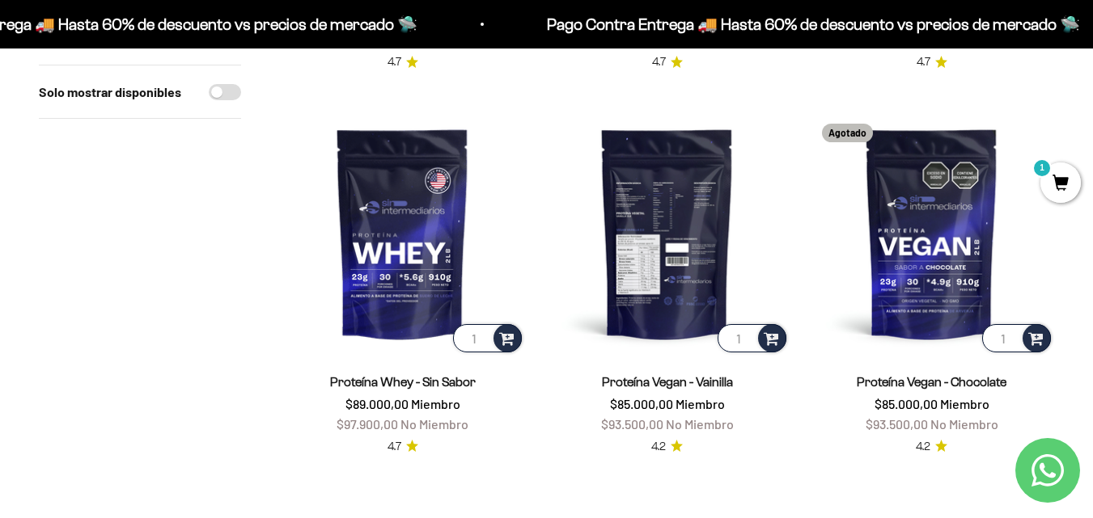
click at [708, 247] on img at bounding box center [666, 233] width 245 height 245
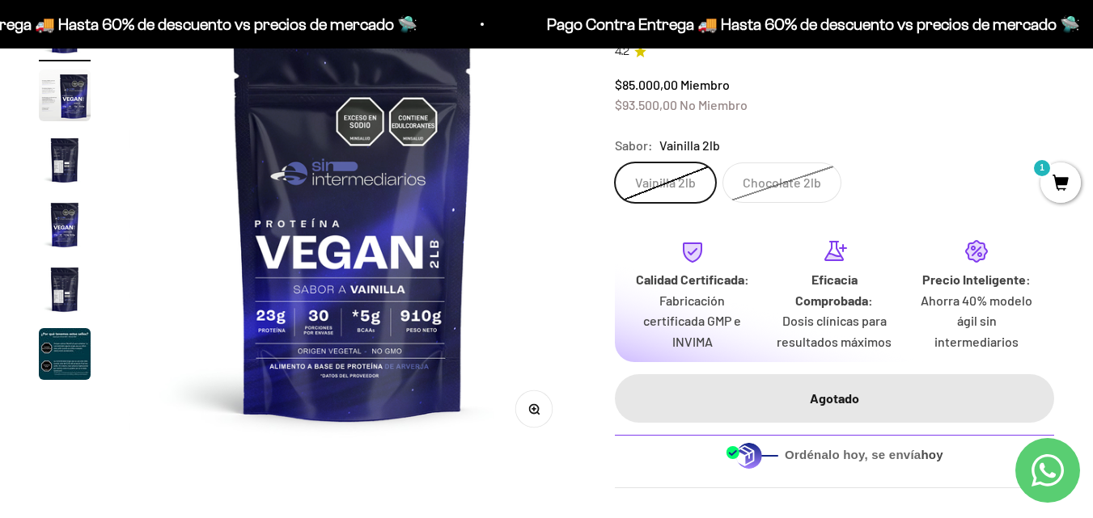
scroll to position [74, 0]
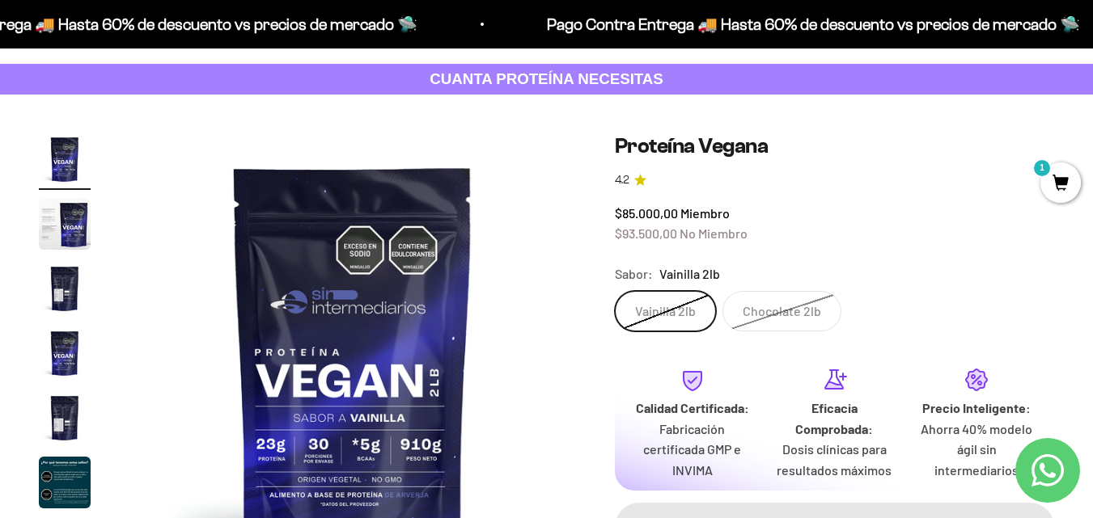
click at [684, 275] on span "Vainilla 2lb" at bounding box center [689, 274] width 61 height 21
click at [776, 315] on label "Chocolate 2lb" at bounding box center [781, 311] width 119 height 40
click at [615, 291] on input "Chocolate 2lb" at bounding box center [614, 290] width 1 height 1
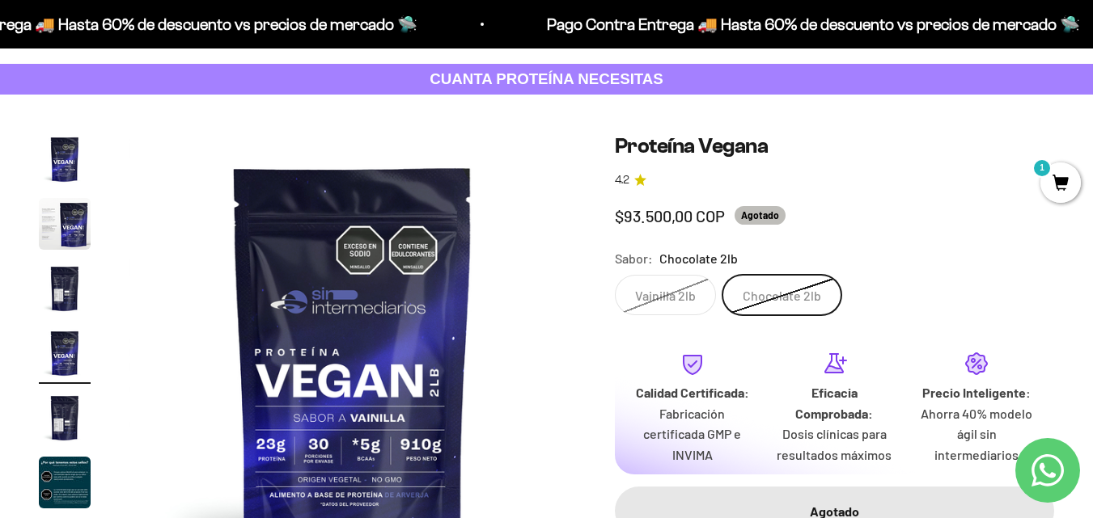
scroll to position [0, 1369]
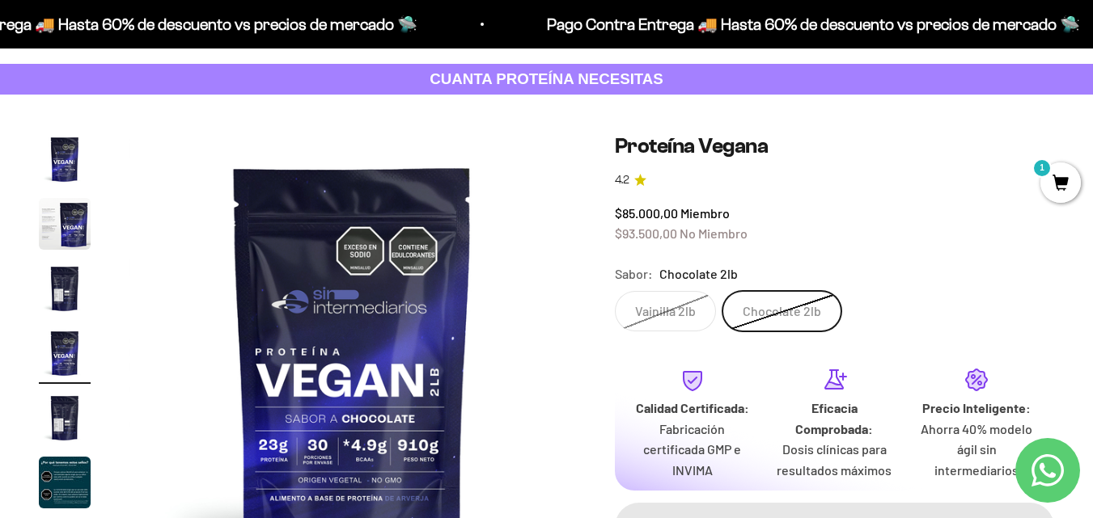
click at [676, 302] on label "Vainilla 2lb" at bounding box center [665, 311] width 101 height 40
click at [615, 291] on input "Vainilla 2lb" at bounding box center [614, 290] width 1 height 1
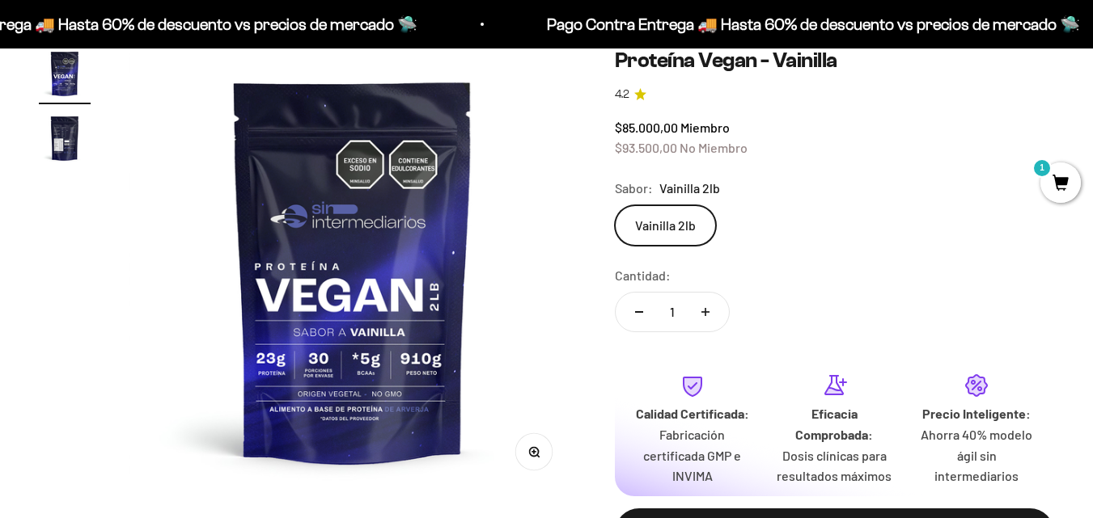
scroll to position [205, 0]
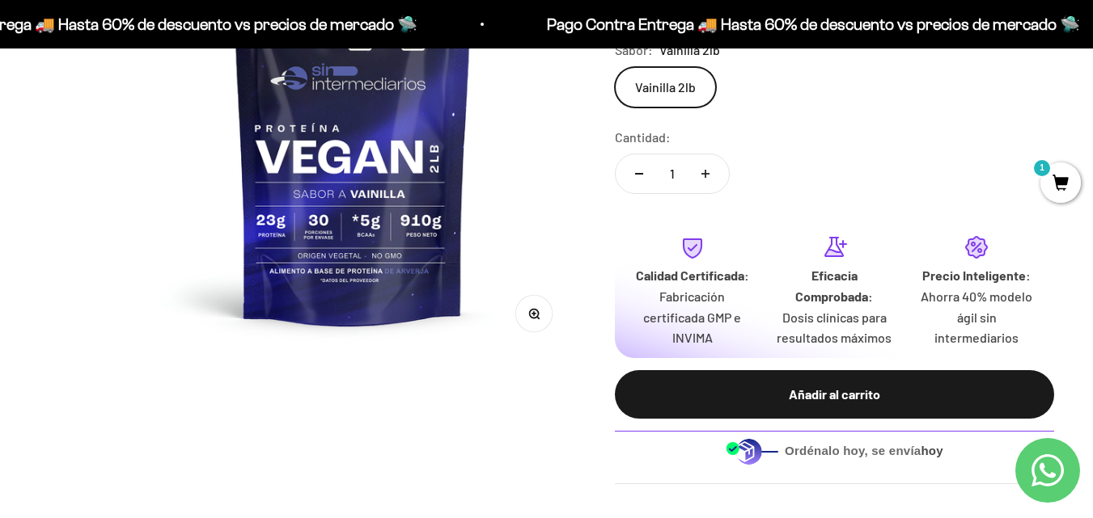
drag, startPoint x: 1099, startPoint y: 32, endPoint x: 1104, endPoint y: 65, distance: 33.5
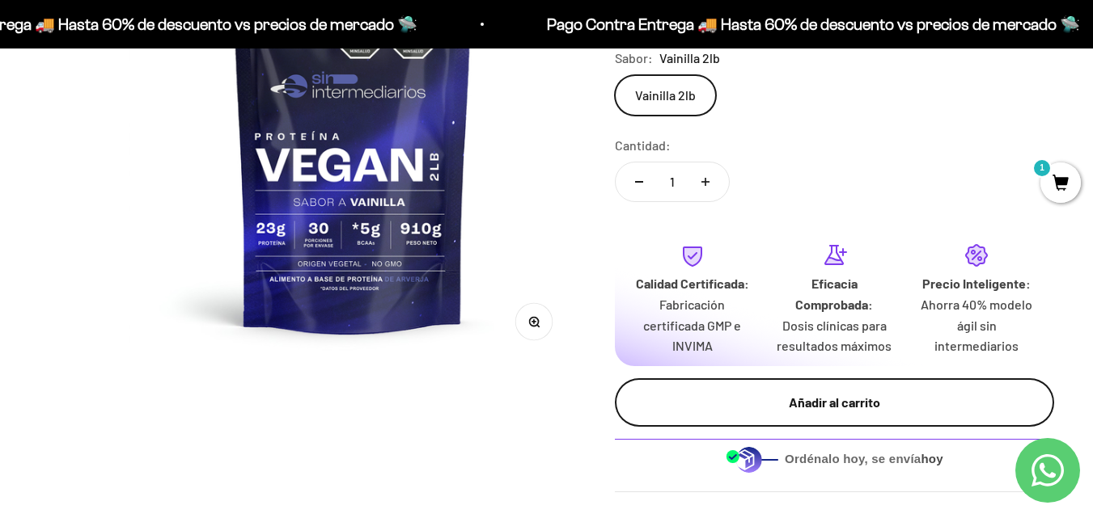
click at [823, 415] on button "Añadir al carrito" at bounding box center [834, 403] width 439 height 49
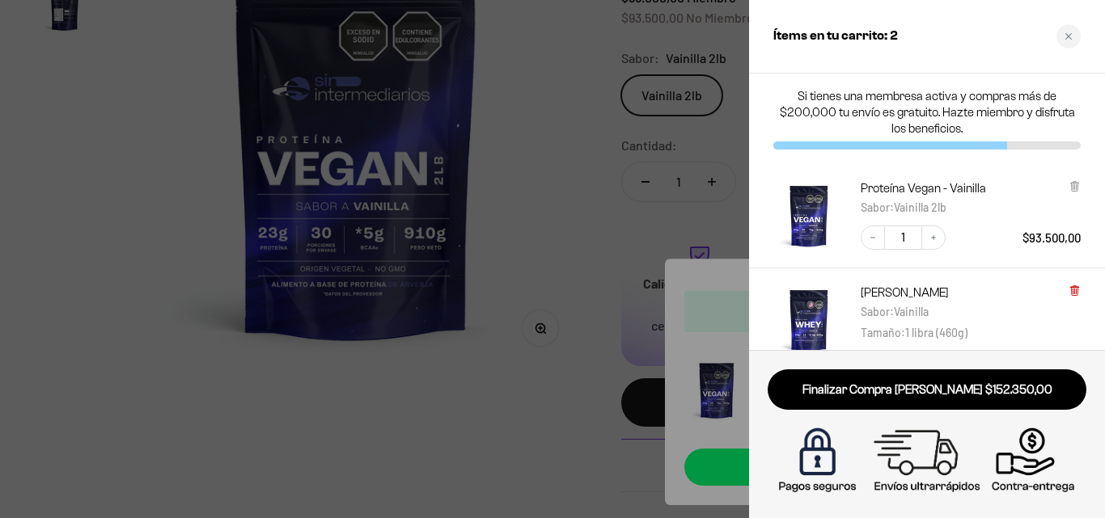
click at [1073, 289] on icon at bounding box center [1074, 290] width 3 height 8
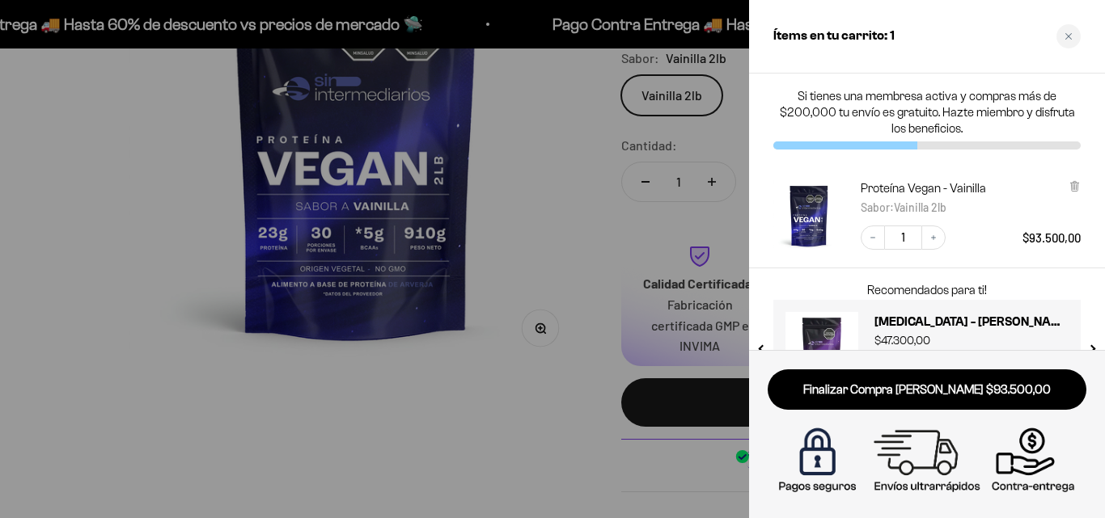
click at [497, 409] on div at bounding box center [552, 259] width 1105 height 518
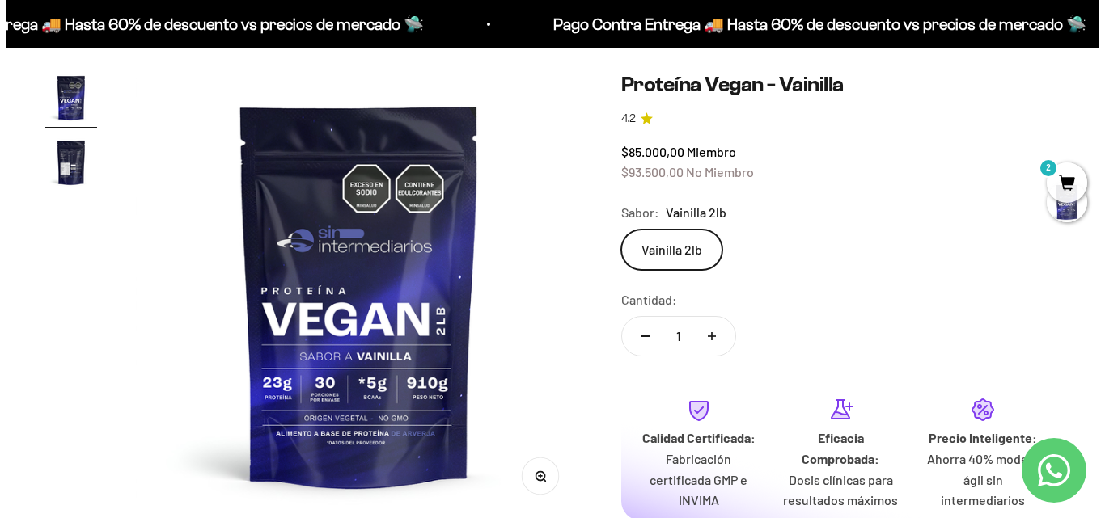
scroll to position [0, 0]
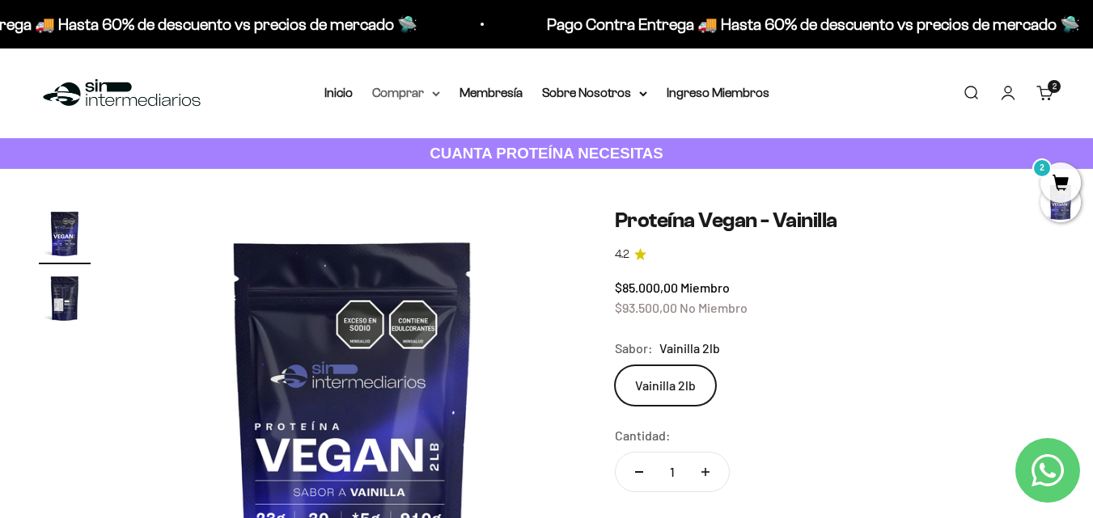
click at [432, 99] on summary "Comprar" at bounding box center [406, 93] width 68 height 21
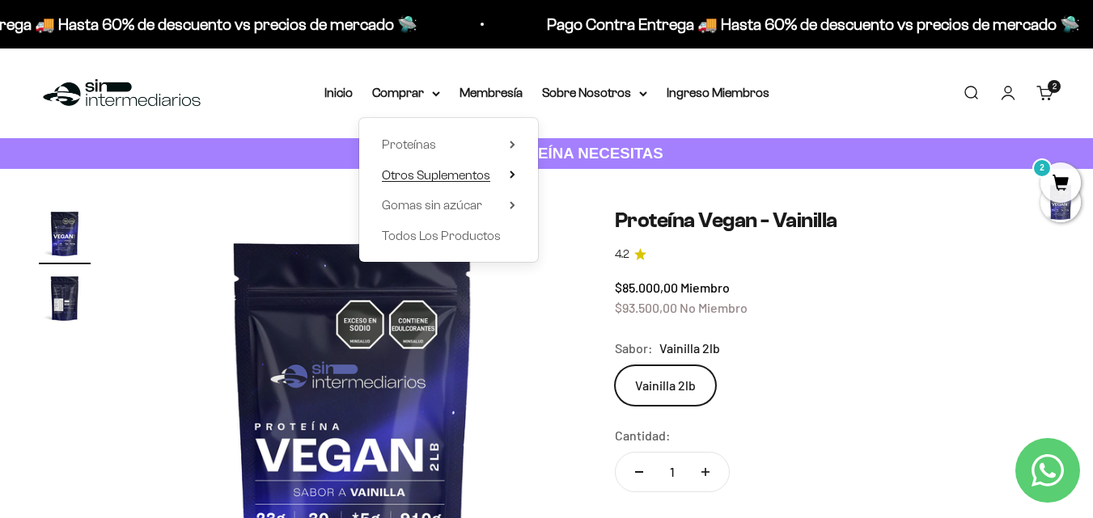
click at [514, 177] on icon at bounding box center [513, 175] width 6 height 8
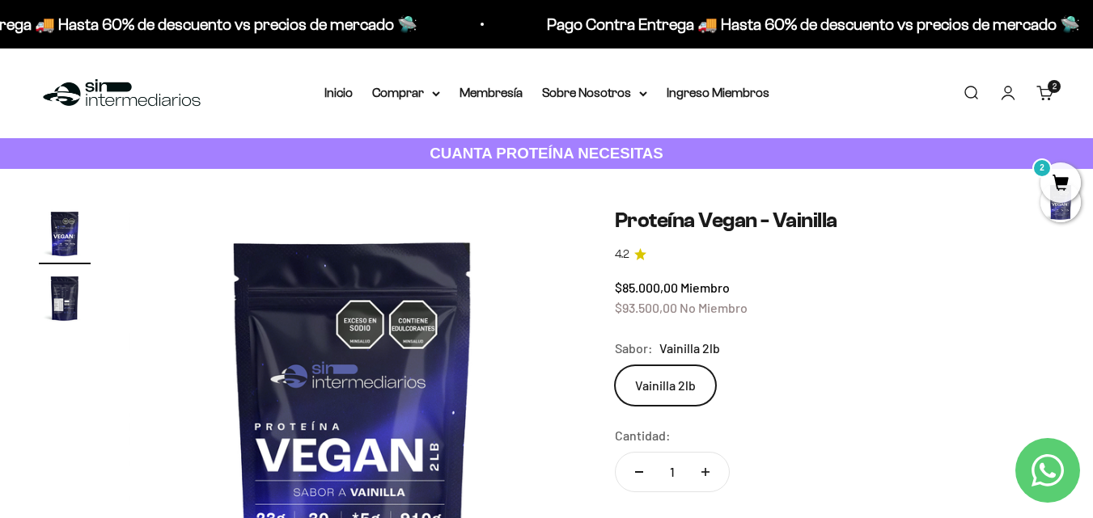
click at [1067, 175] on span "2" at bounding box center [1060, 183] width 40 height 40
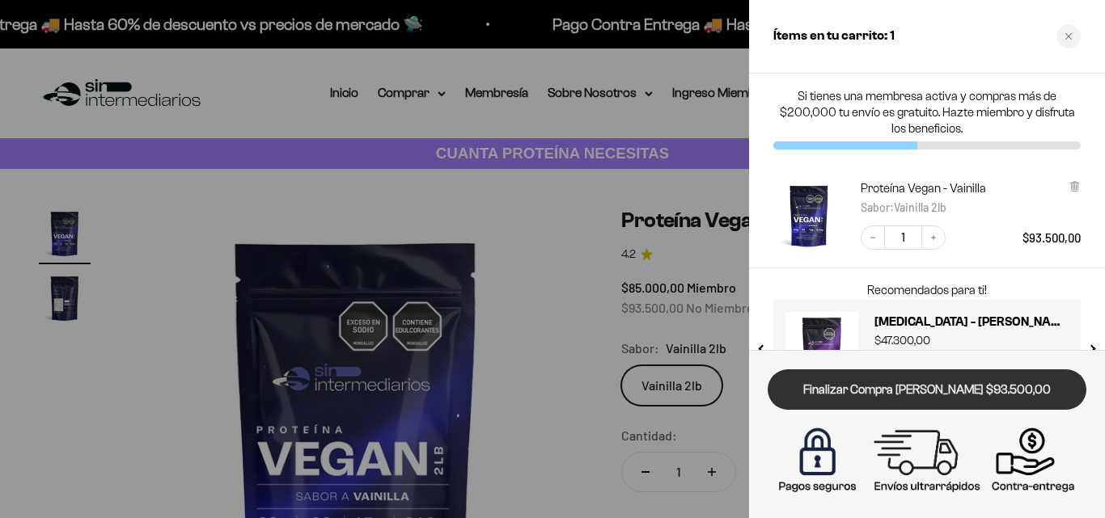
click at [1007, 376] on link "Finalizar Compra [PERSON_NAME] $93.500,00" at bounding box center [927, 390] width 319 height 41
